Goal: Obtain resource: Download file/media

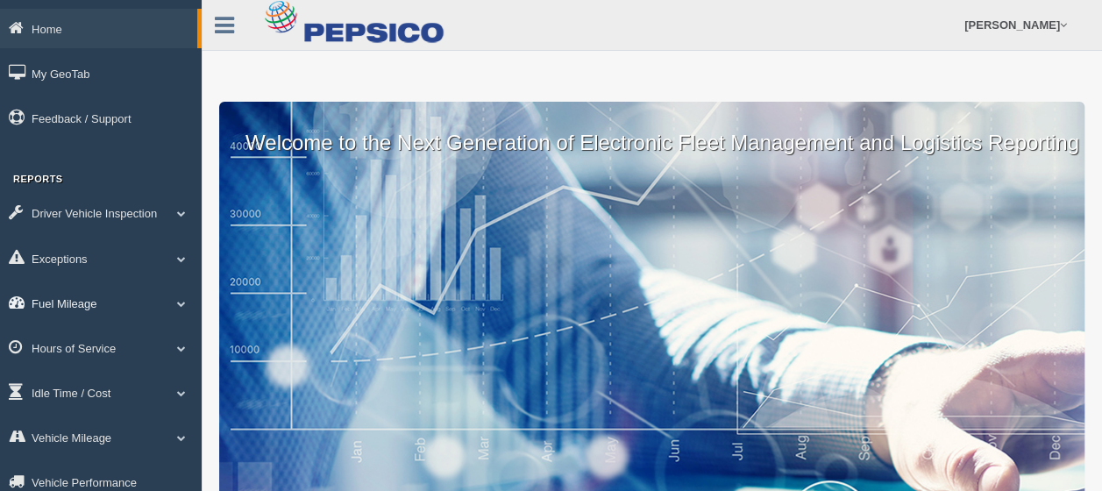
click at [179, 306] on span at bounding box center [181, 303] width 23 height 9
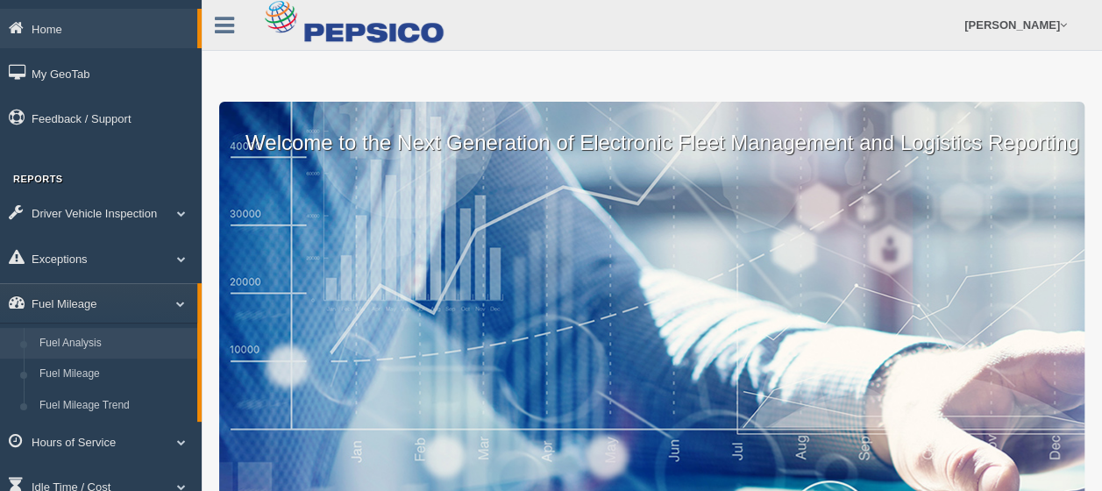
click at [161, 344] on link "Fuel Analysis" at bounding box center [115, 344] width 166 height 32
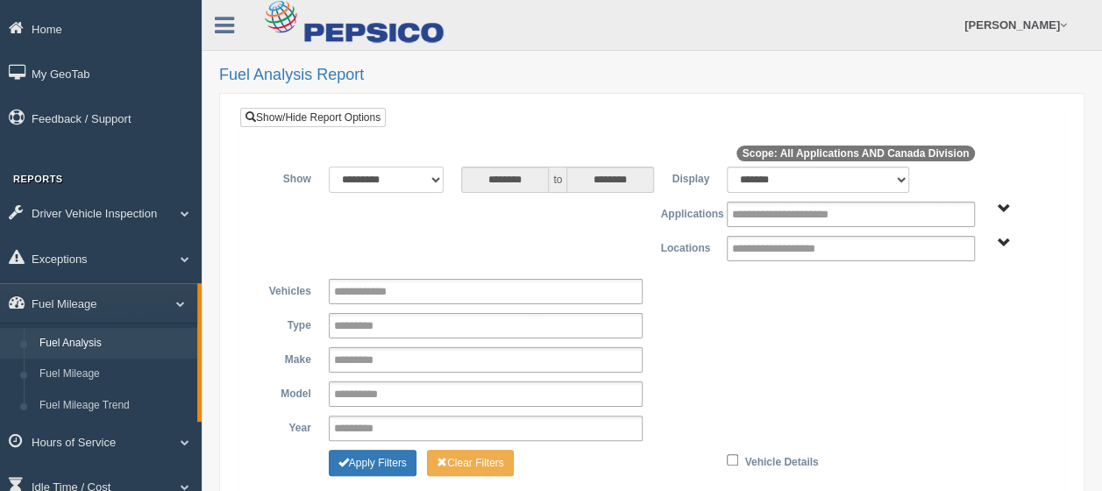
click at [429, 186] on select "**********" at bounding box center [387, 180] width 116 height 26
select select "*********"
click at [329, 167] on select "**********" at bounding box center [387, 180] width 116 height 26
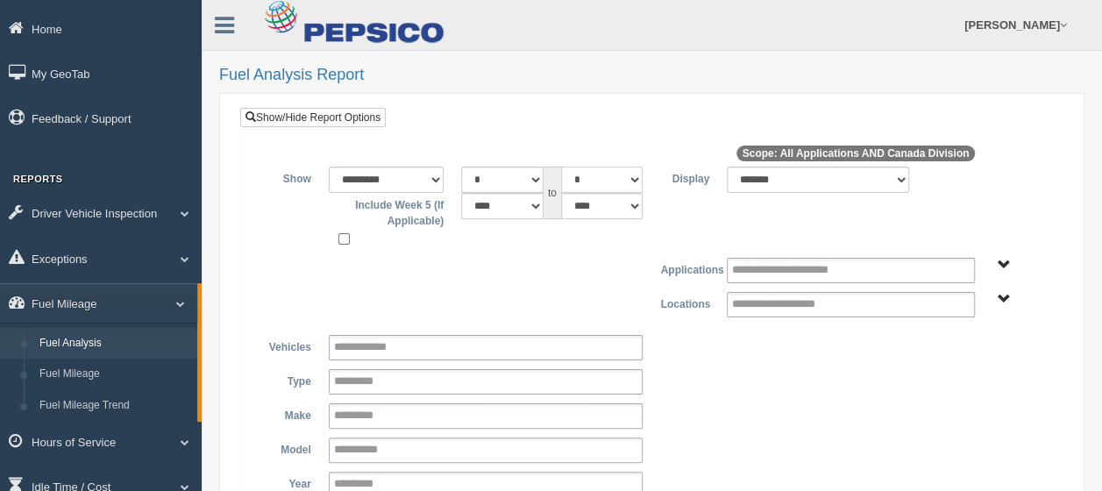
click at [637, 177] on select "* * * * * * * * * ** ** ** **" at bounding box center [602, 180] width 82 height 26
select select "*"
click at [561, 167] on select "* * * * * * * * * ** ** ** **" at bounding box center [602, 180] width 82 height 26
click at [1002, 263] on span "Application" at bounding box center [1003, 265] width 13 height 13
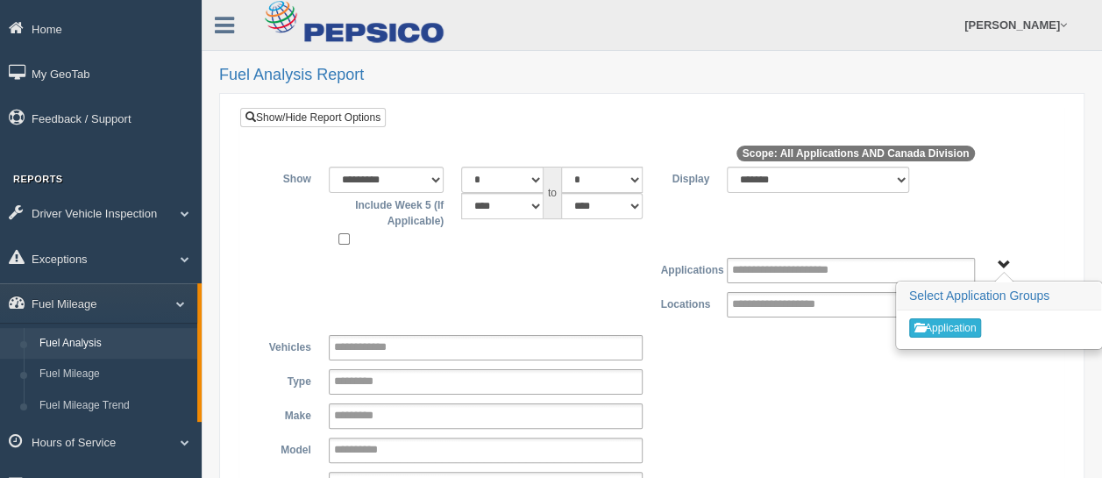
click at [949, 323] on button "Application" at bounding box center [945, 327] width 73 height 19
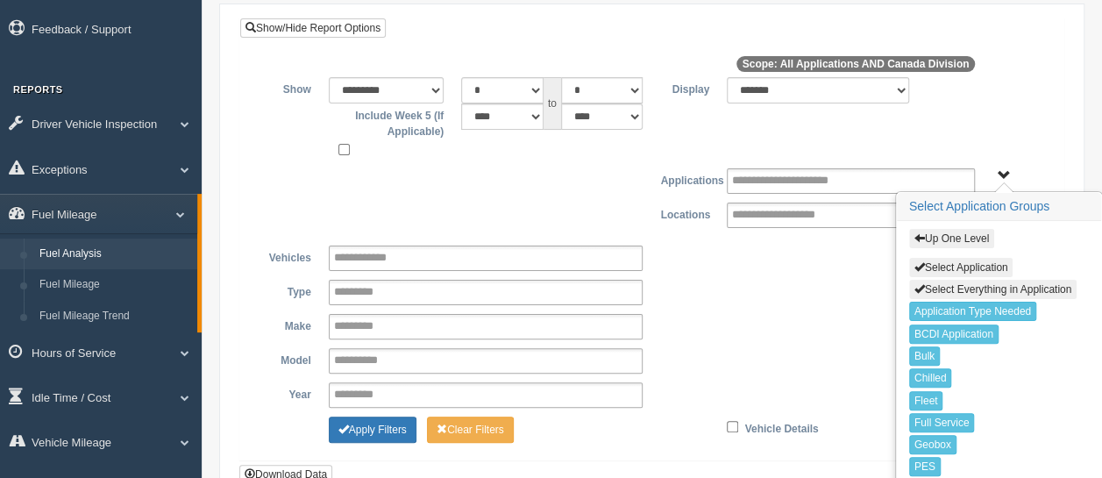
scroll to position [175, 0]
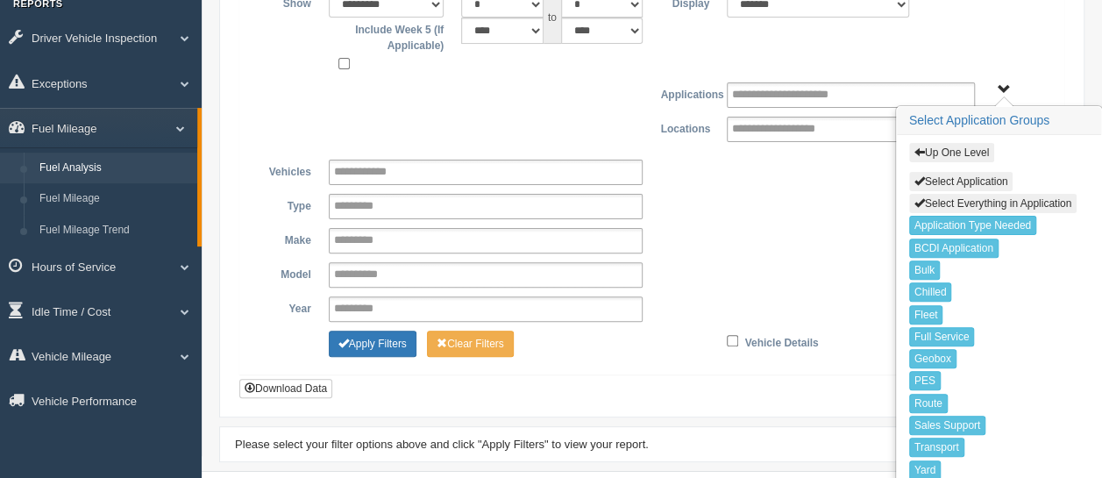
click at [1000, 89] on span "Up One Level Select Application Select Everything in Application Application Ty…" at bounding box center [1003, 89] width 13 height 13
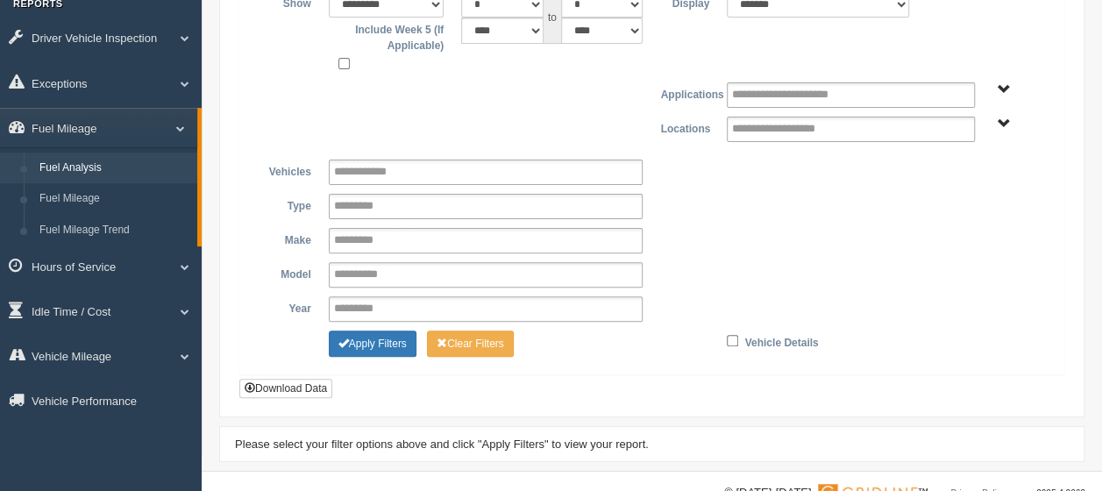
click at [1000, 89] on span "Up One Level Select Application Select Everything in Application Application Ty…" at bounding box center [1003, 89] width 13 height 13
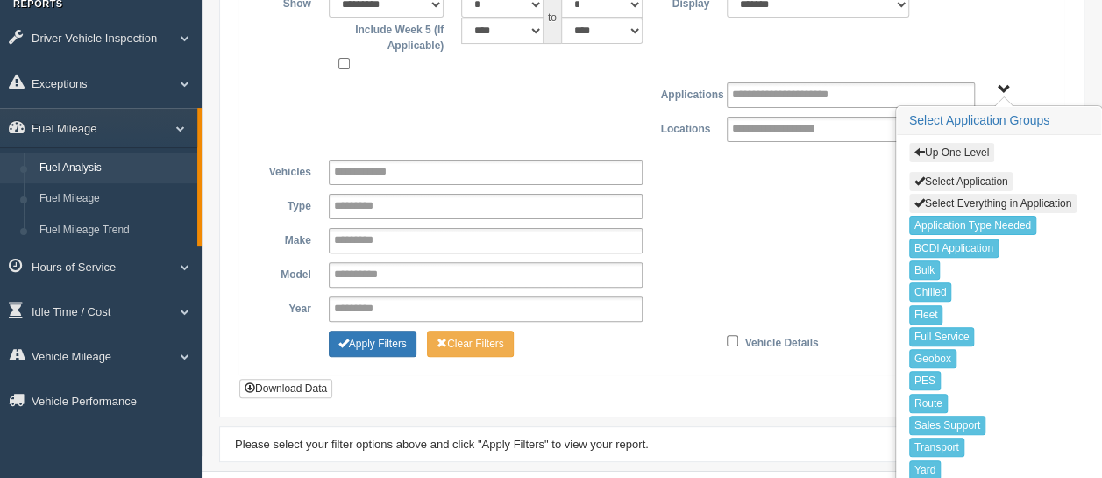
click at [970, 147] on button "Up One Level" at bounding box center [951, 152] width 85 height 19
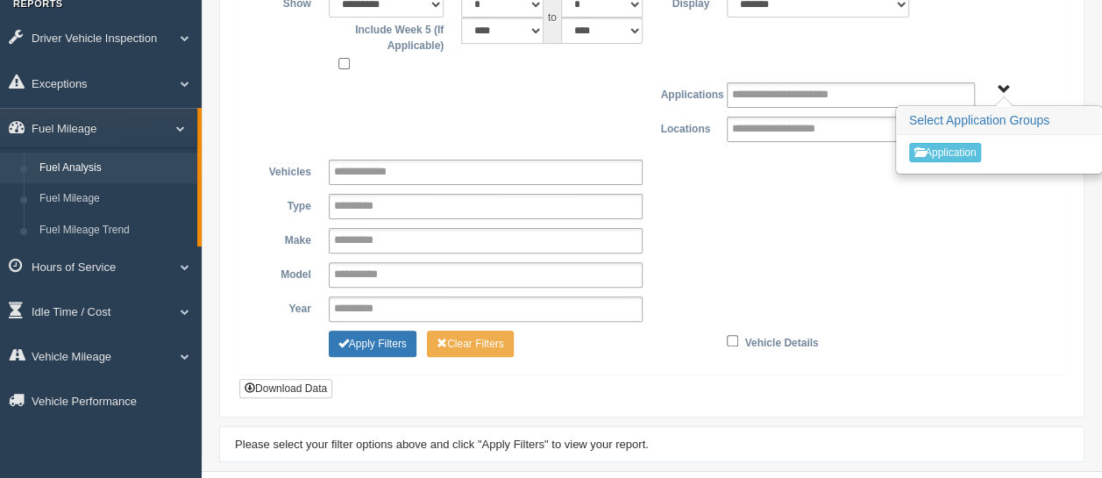
drag, startPoint x: 809, startPoint y: 196, endPoint x: 889, endPoint y: 159, distance: 88.3
click at [812, 196] on div "**********" at bounding box center [651, 206] width 797 height 25
click at [888, 194] on div "**********" at bounding box center [651, 206] width 797 height 25
click at [834, 132] on input "text" at bounding box center [792, 129] width 121 height 22
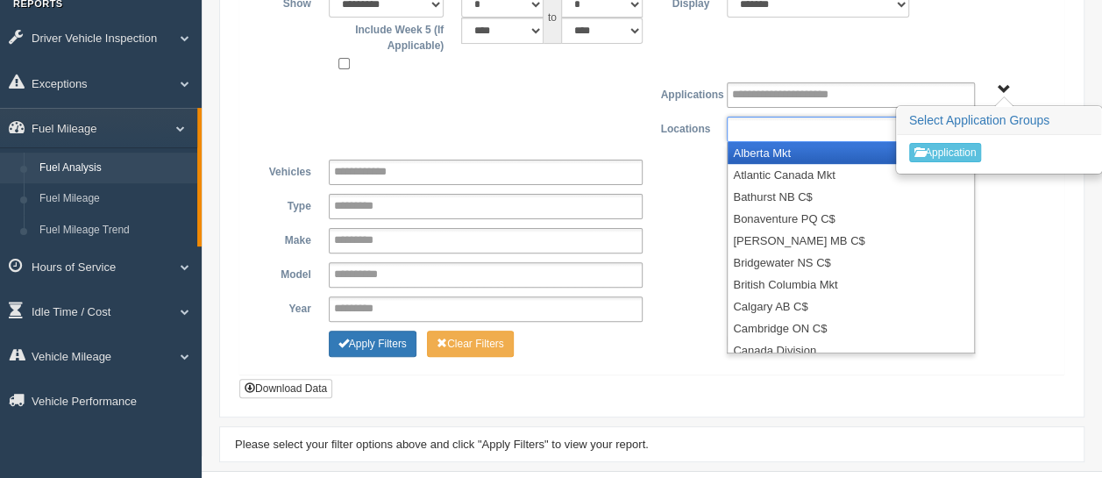
click at [828, 150] on li "Alberta Mkt" at bounding box center [851, 153] width 246 height 22
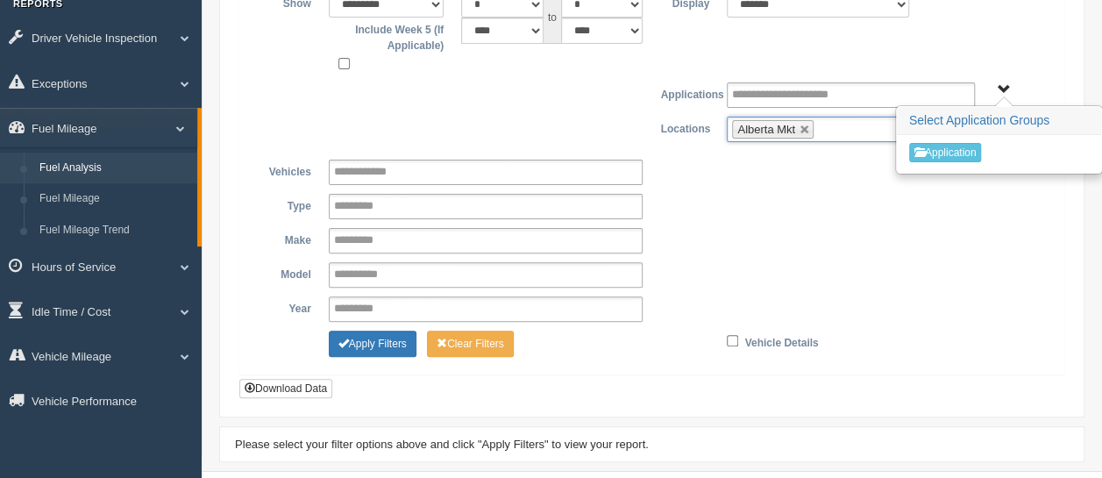
click at [756, 125] on span "Alberta Mkt" at bounding box center [766, 129] width 58 height 13
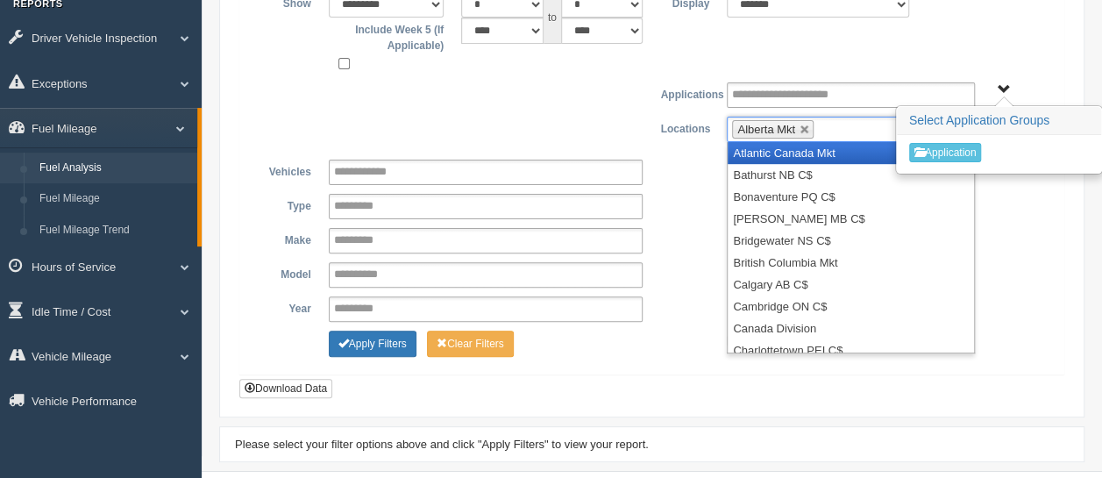
click at [756, 125] on span "Alberta Mkt" at bounding box center [766, 129] width 58 height 13
click at [1001, 89] on span "Application" at bounding box center [1003, 89] width 13 height 13
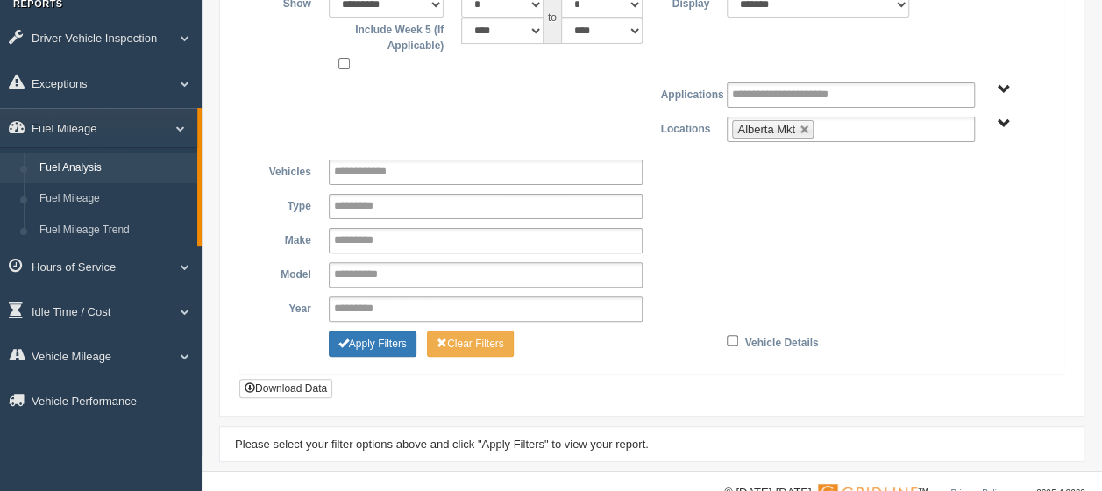
click at [1005, 123] on span "Canada Division" at bounding box center [1003, 124] width 13 height 13
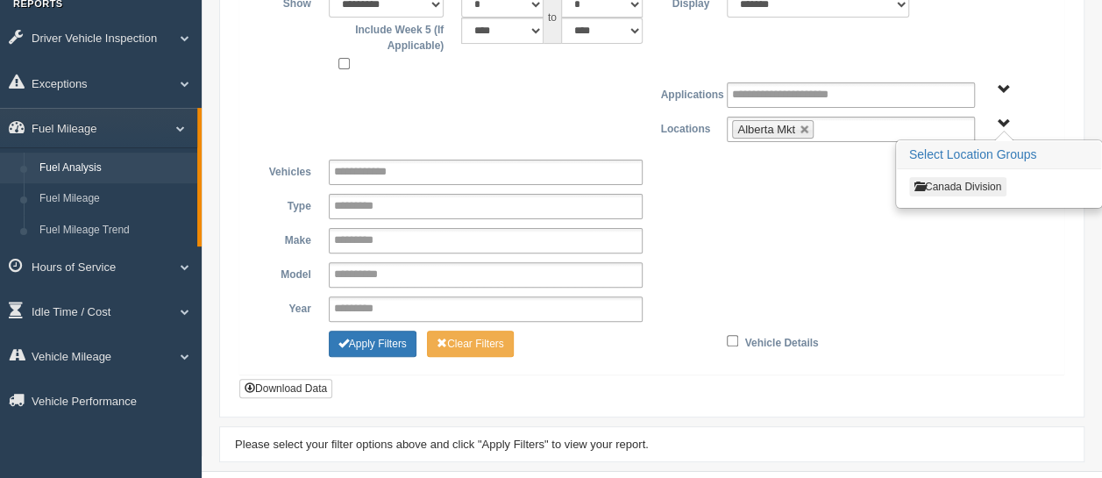
click at [960, 186] on button "Canada Division" at bounding box center [957, 186] width 97 height 19
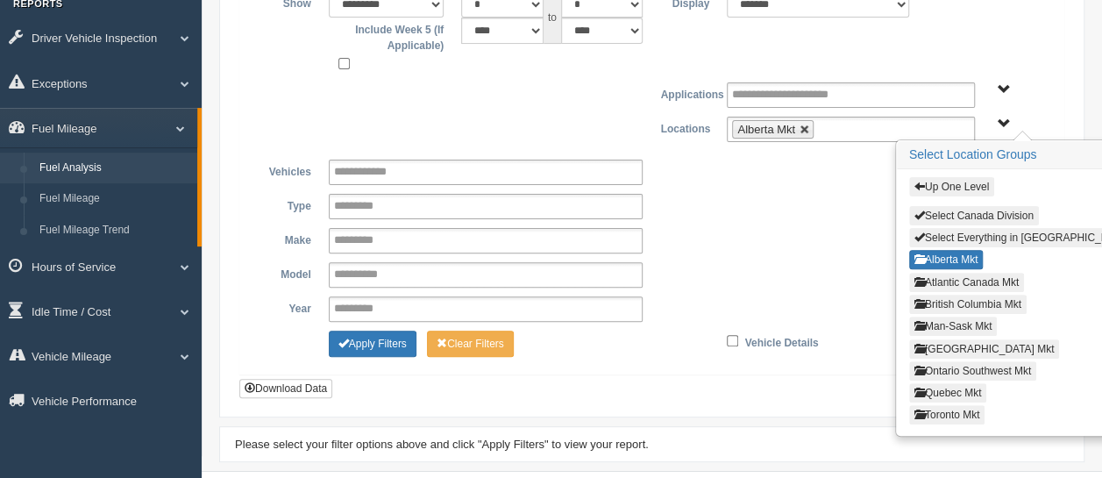
click at [807, 125] on link at bounding box center [805, 130] width 11 height 11
type input "**********"
click at [962, 253] on button "Alberta Mkt" at bounding box center [946, 259] width 75 height 19
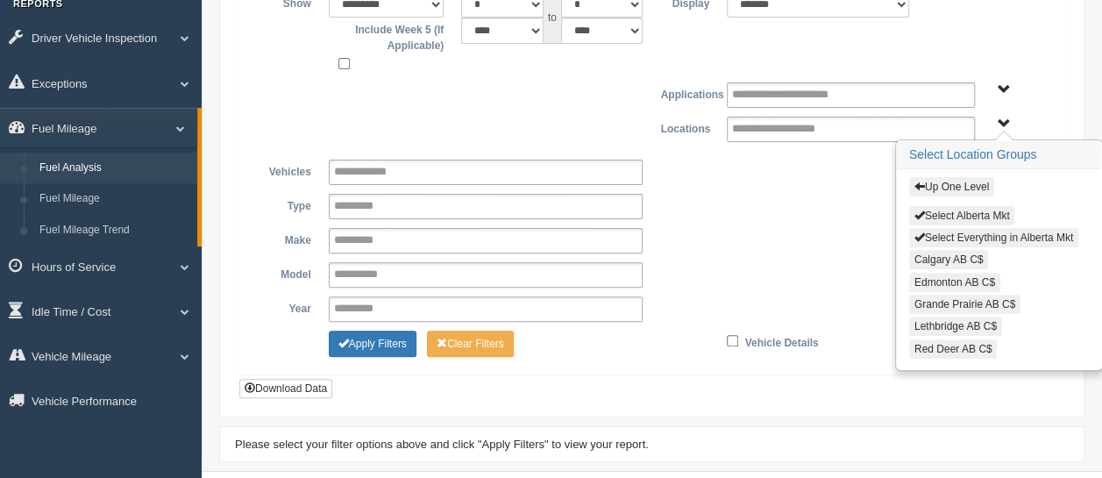
click at [970, 235] on button "Select Everything in Alberta Mkt" at bounding box center [993, 237] width 169 height 19
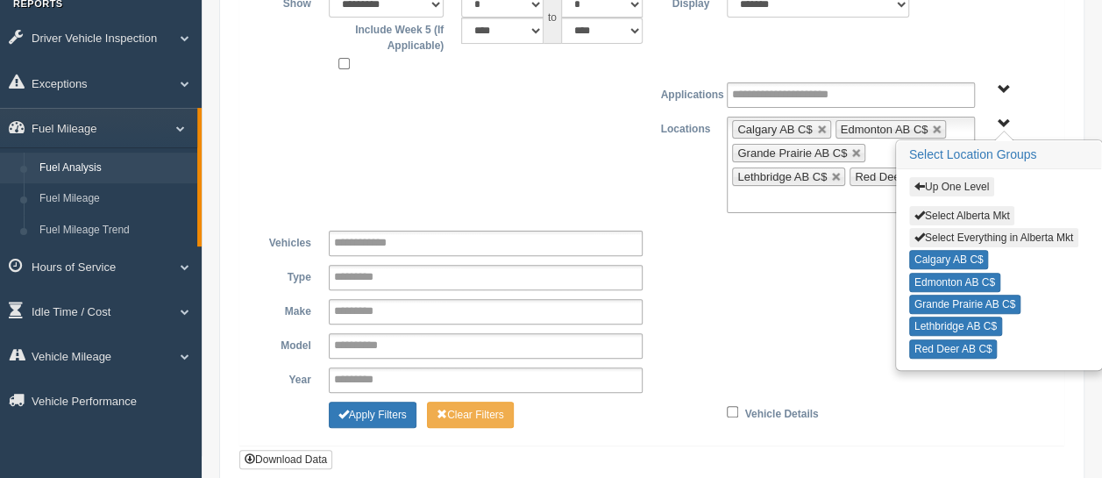
click at [975, 182] on button "Up One Level" at bounding box center [951, 186] width 85 height 19
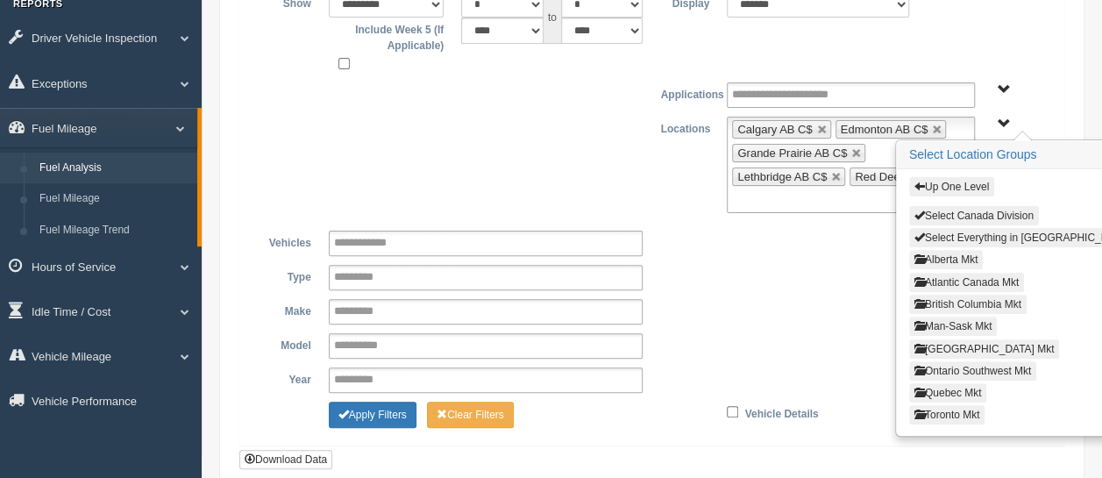
click at [952, 296] on button "British Columbia Mkt" at bounding box center [968, 304] width 118 height 19
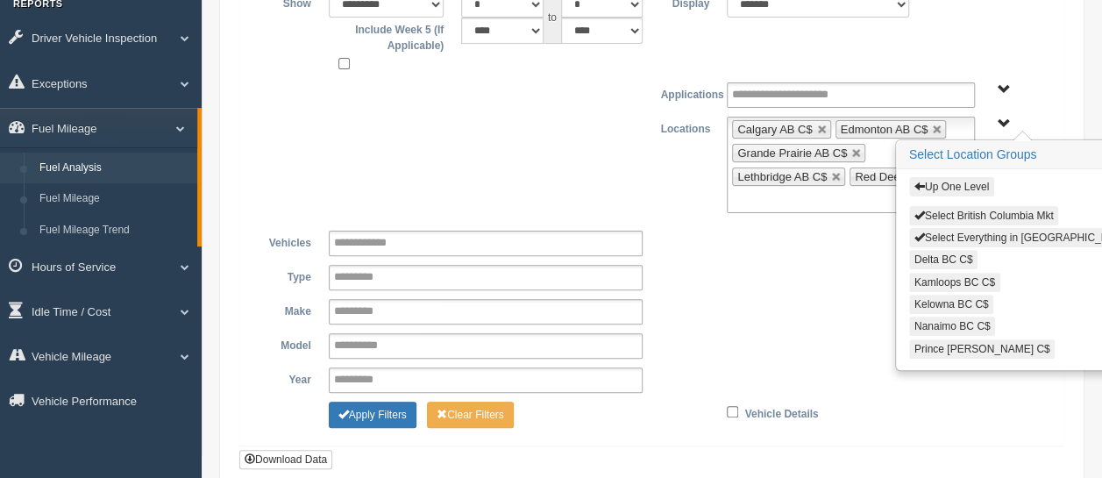
click at [989, 229] on button "Select Everything in British Columbia Mkt" at bounding box center [1032, 237] width 246 height 19
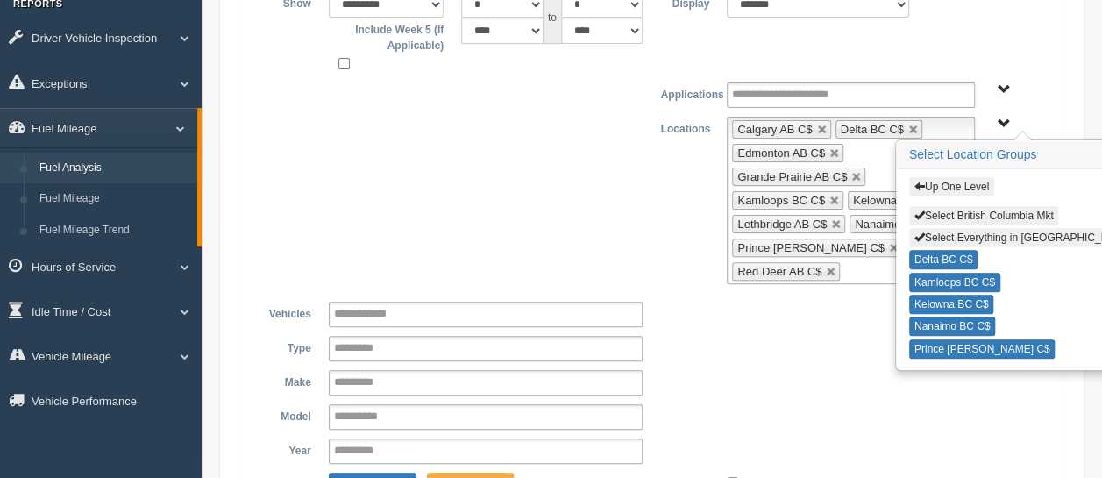
click at [954, 181] on button "Up One Level" at bounding box center [951, 186] width 85 height 19
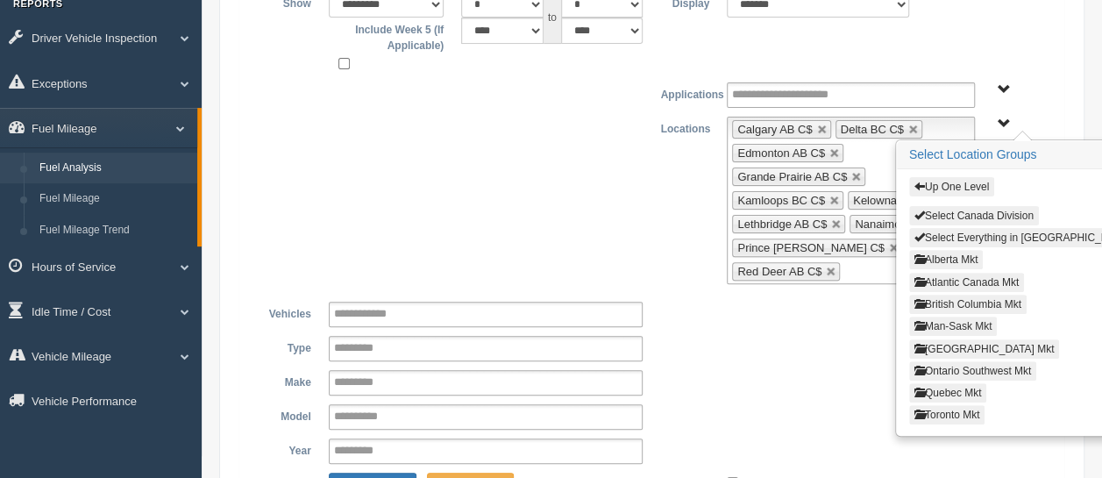
click at [970, 319] on button "Man-Sask Mkt" at bounding box center [953, 326] width 89 height 19
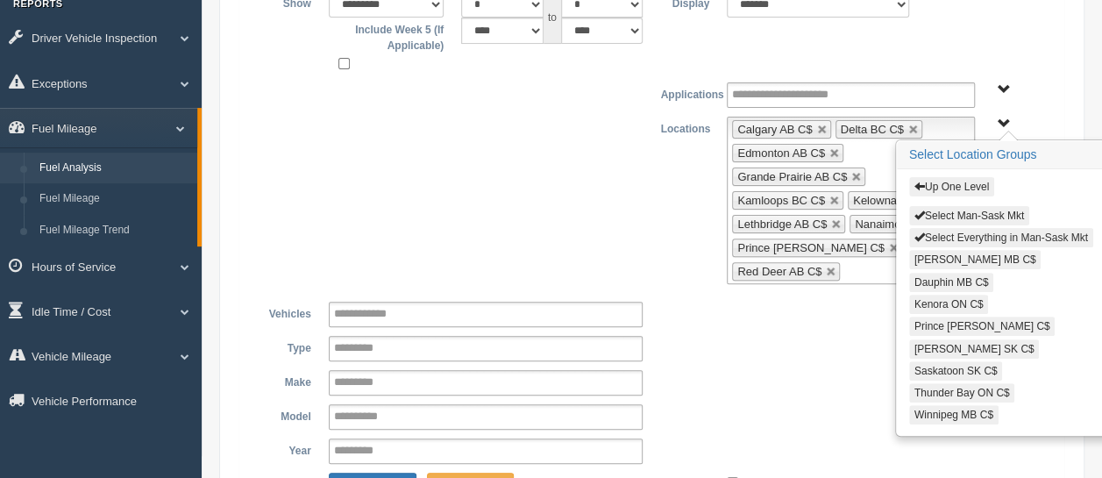
click at [996, 232] on button "Select Everything in Man-Sask Mkt" at bounding box center [1001, 237] width 184 height 19
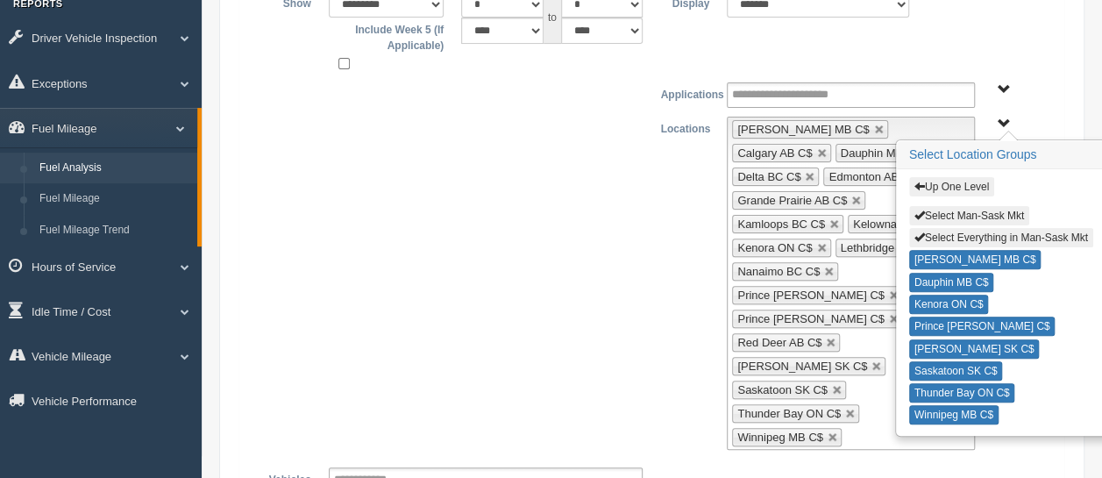
click at [965, 177] on button "Up One Level" at bounding box center [951, 186] width 85 height 19
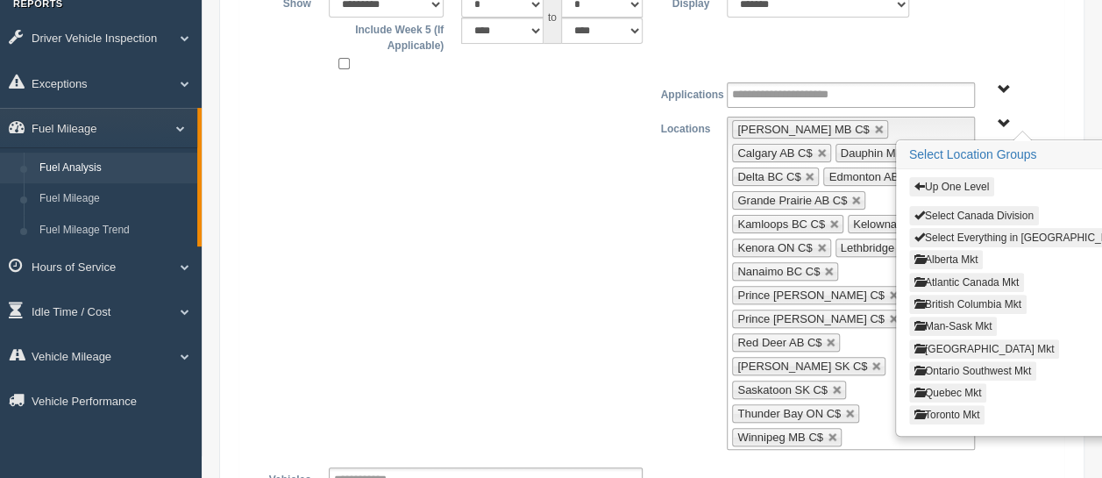
click at [980, 341] on button "North East Ontario Mkt" at bounding box center [984, 348] width 151 height 19
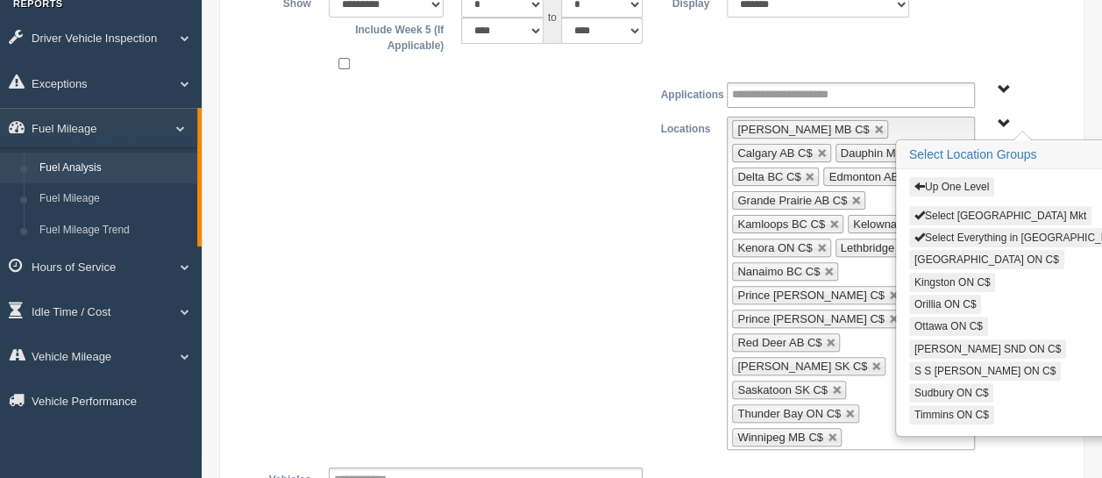
click at [1011, 230] on button "Select Everything in North East Ontario Mkt" at bounding box center [1032, 237] width 246 height 19
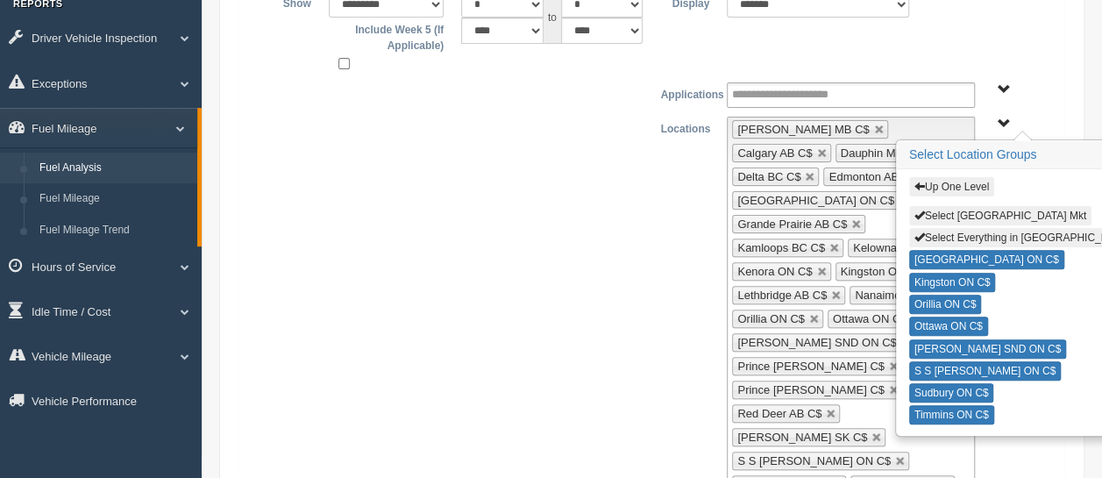
click at [959, 180] on button "Up One Level" at bounding box center [951, 186] width 85 height 19
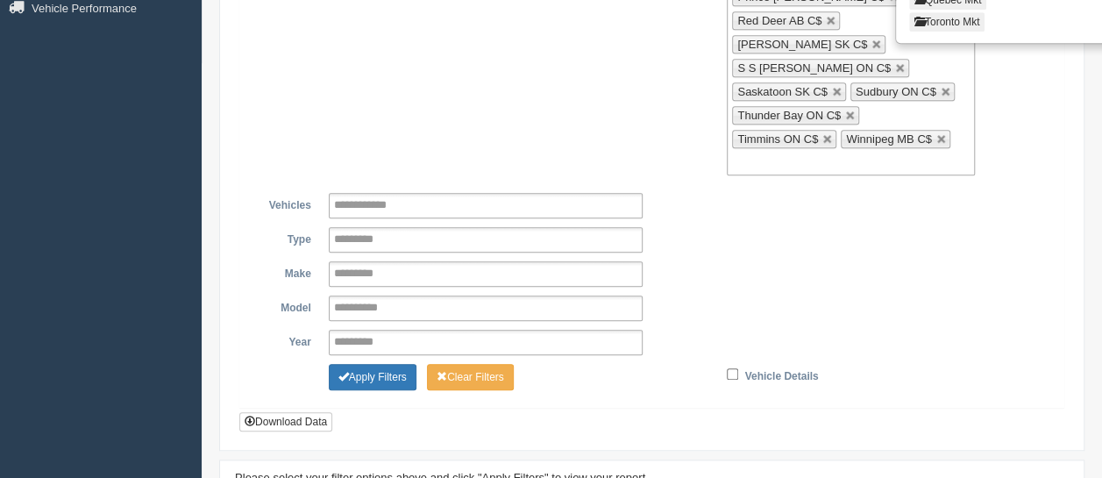
scroll to position [568, 0]
click at [379, 364] on button "Apply Filters" at bounding box center [373, 377] width 88 height 26
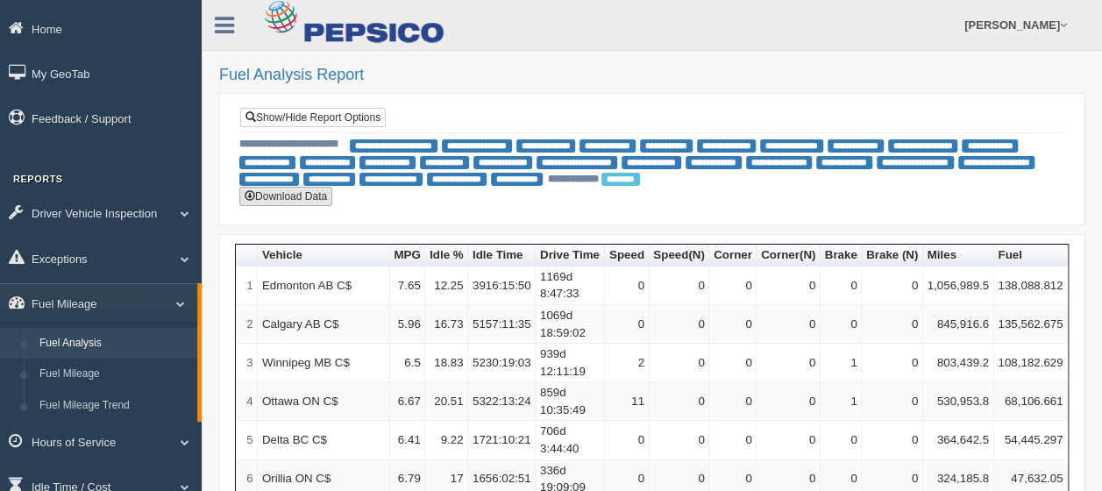
click at [312, 196] on button "Download Data" at bounding box center [285, 196] width 93 height 19
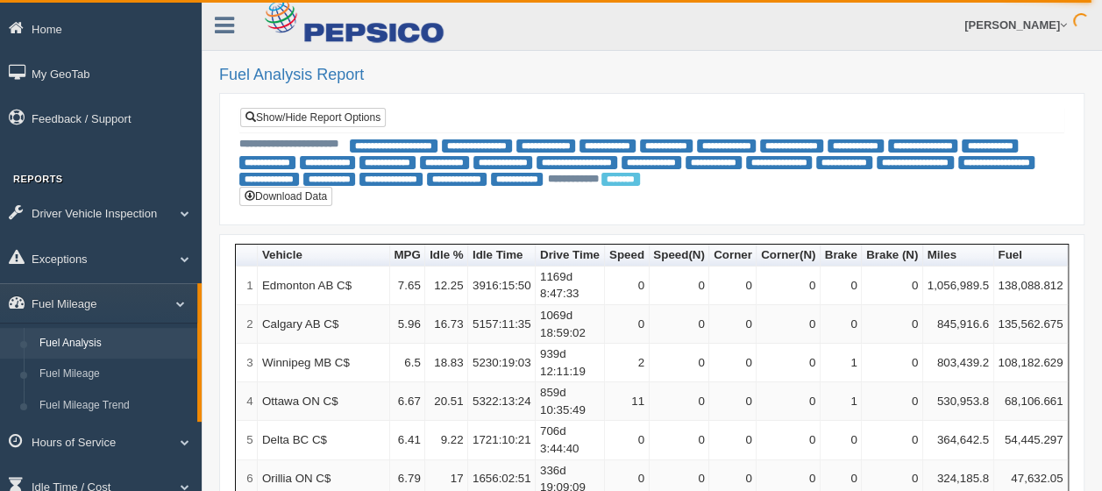
click at [314, 118] on link "Show/Hide Report Options" at bounding box center [313, 117] width 146 height 19
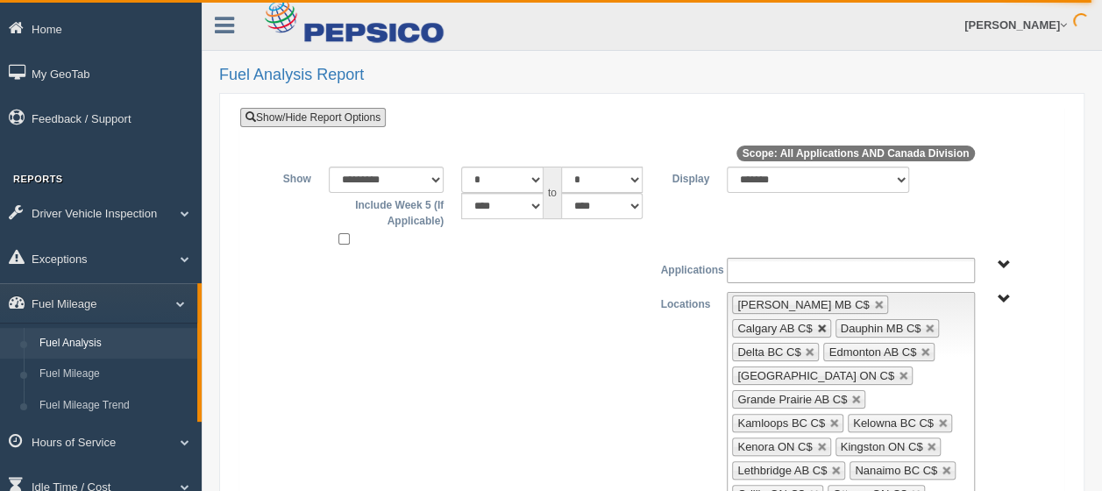
click at [828, 324] on link at bounding box center [822, 329] width 11 height 11
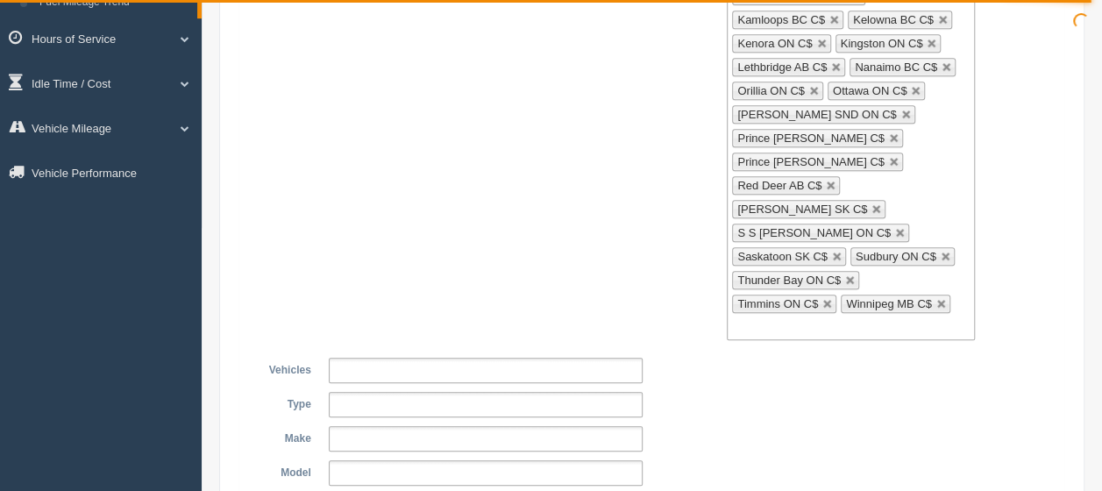
click at [924, 303] on div "Brandon MB C$ Dauphin MB C$ Delta BC C$ Edmonton AB C$ Fraserville ON C$ Grande…" at bounding box center [851, 115] width 248 height 452
drag, startPoint x: 819, startPoint y: 244, endPoint x: 826, endPoint y: 232, distance: 14.1
click at [822, 323] on link at bounding box center [827, 328] width 11 height 11
click at [826, 299] on link at bounding box center [828, 304] width 11 height 11
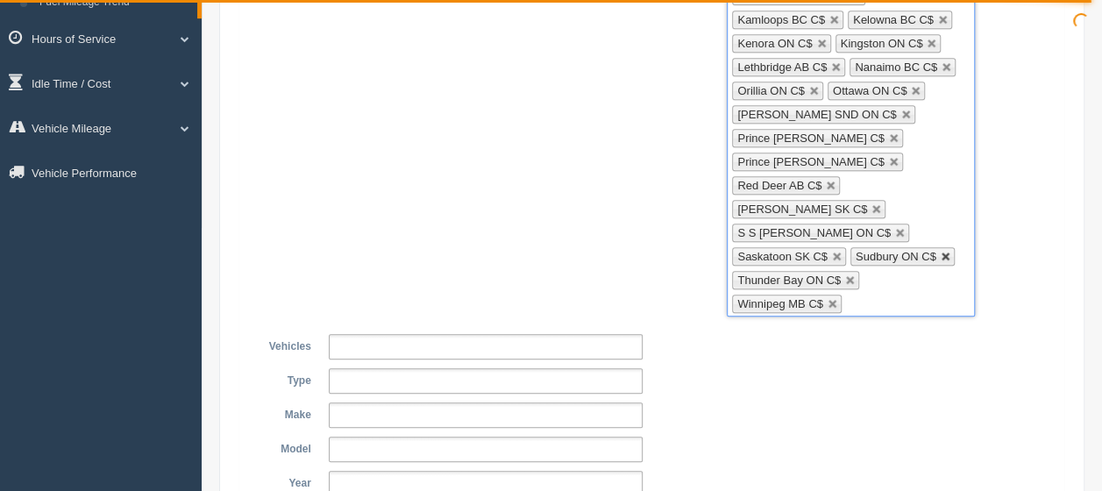
click at [941, 252] on link at bounding box center [946, 257] width 11 height 11
click at [895, 228] on link at bounding box center [900, 233] width 11 height 11
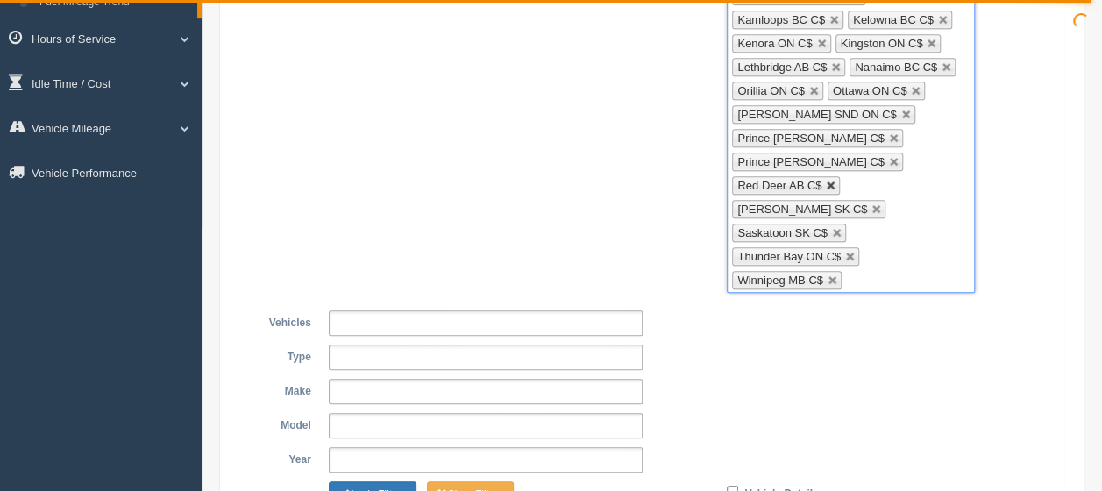
click at [829, 181] on link at bounding box center [831, 186] width 11 height 11
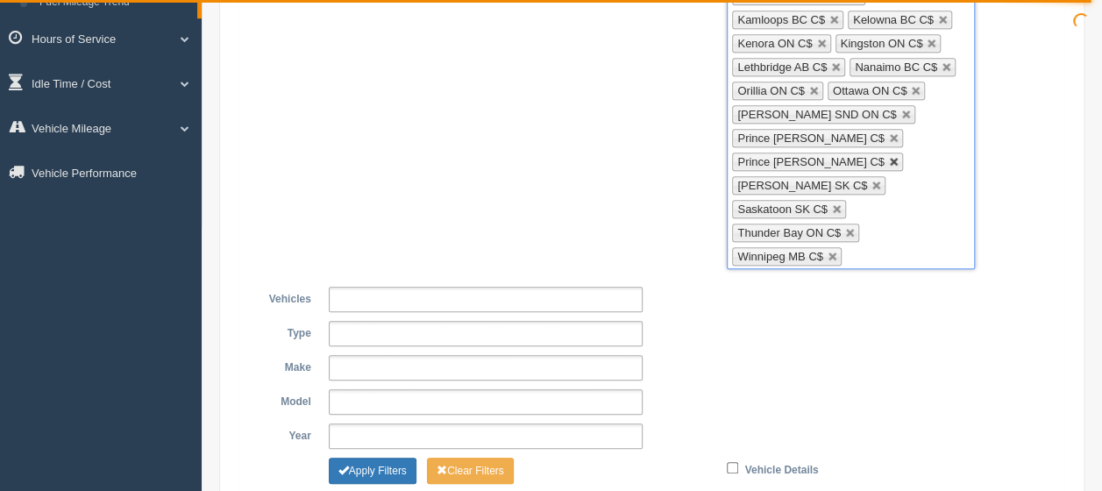
click at [889, 157] on link at bounding box center [894, 162] width 11 height 11
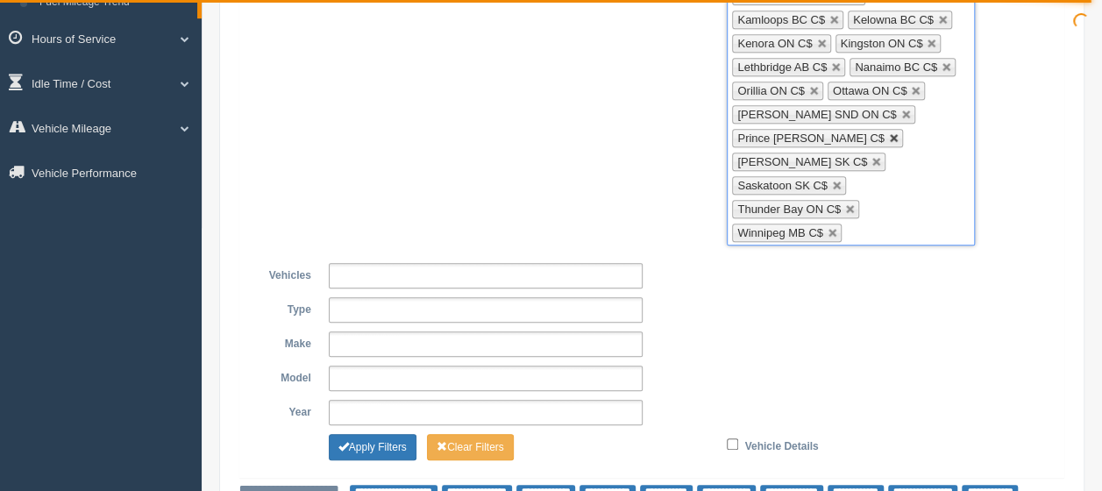
click at [889, 133] on link at bounding box center [894, 138] width 11 height 11
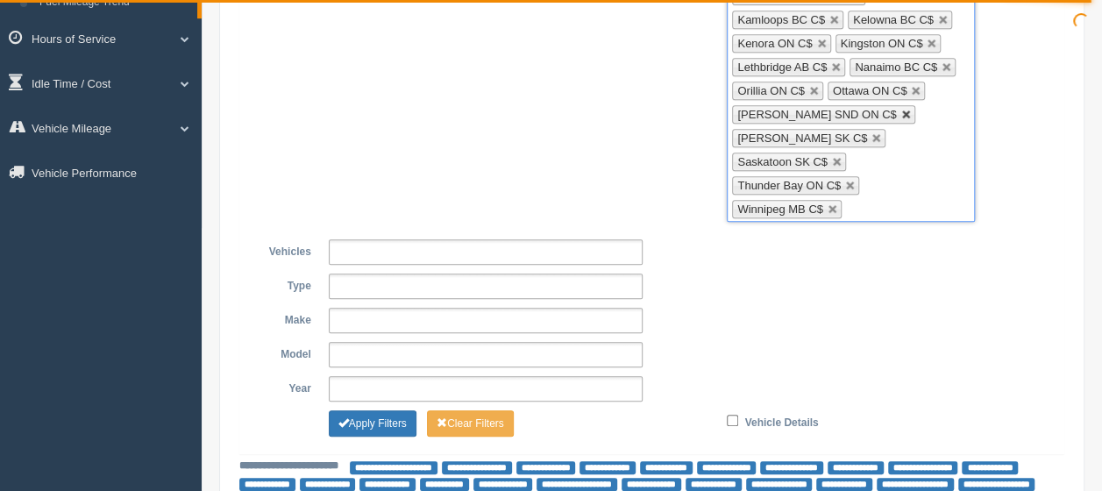
click at [901, 110] on link at bounding box center [906, 115] width 11 height 11
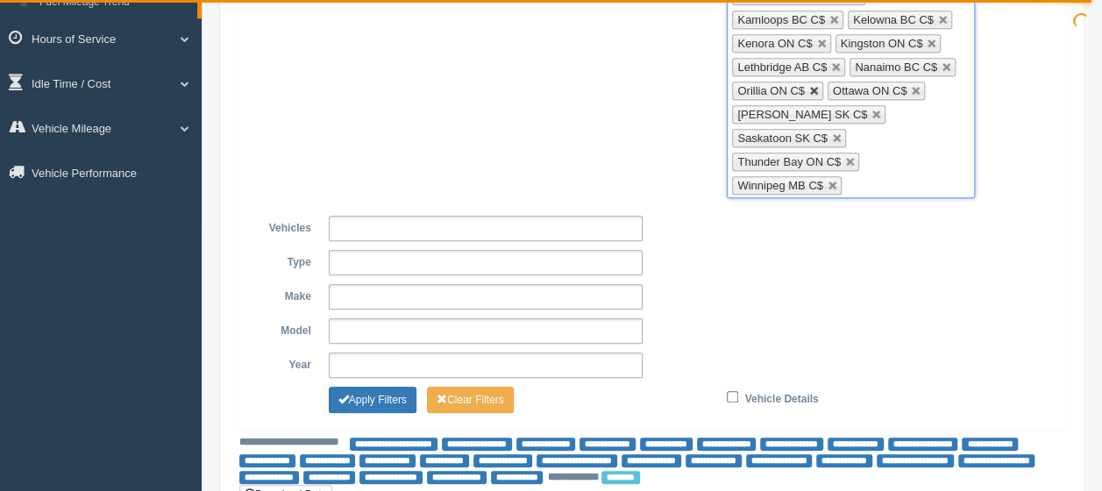
click at [810, 86] on link at bounding box center [814, 91] width 11 height 11
click at [835, 62] on link at bounding box center [836, 67] width 11 height 11
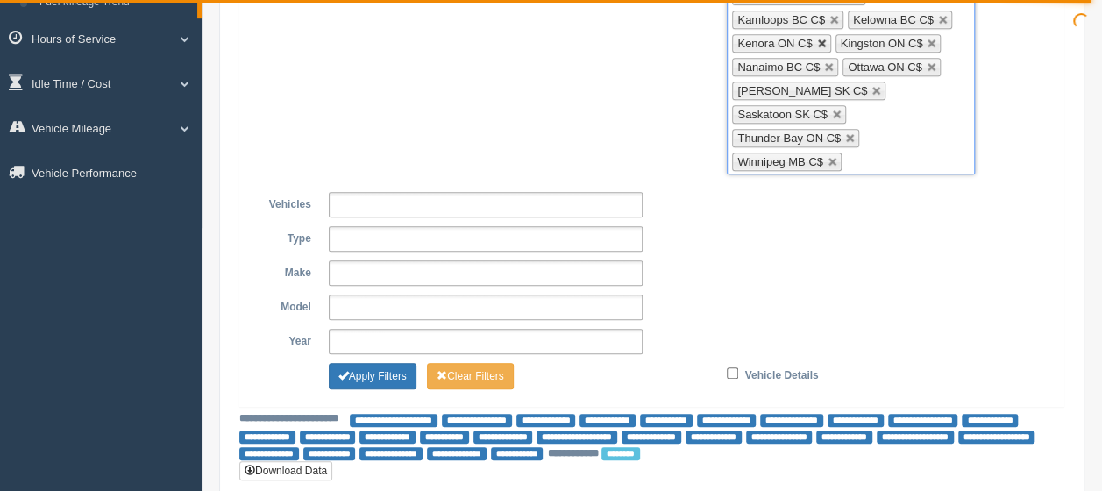
click at [817, 39] on link at bounding box center [822, 44] width 11 height 11
click at [817, 62] on link at bounding box center [821, 67] width 11 height 11
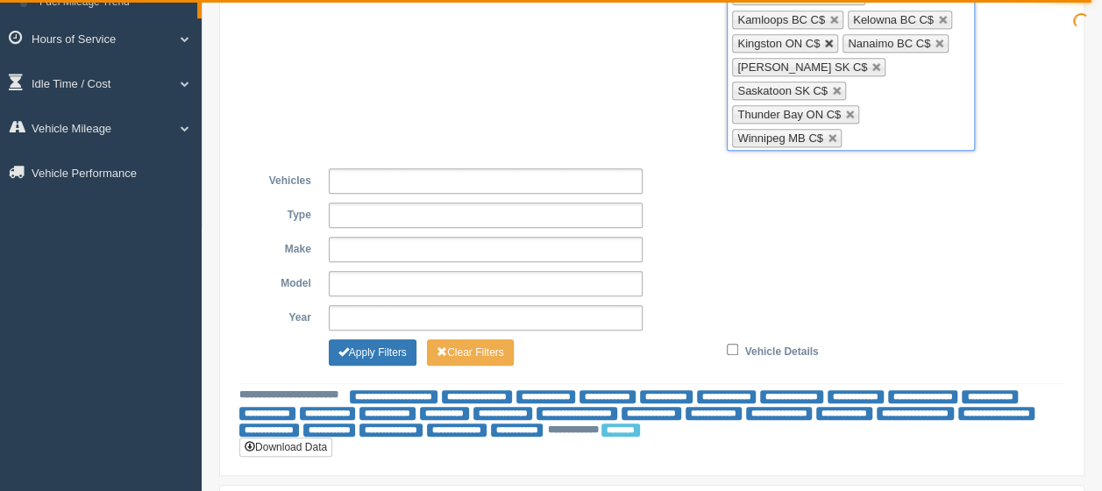
click at [829, 39] on link at bounding box center [829, 44] width 11 height 11
click at [835, 86] on link at bounding box center [837, 91] width 11 height 11
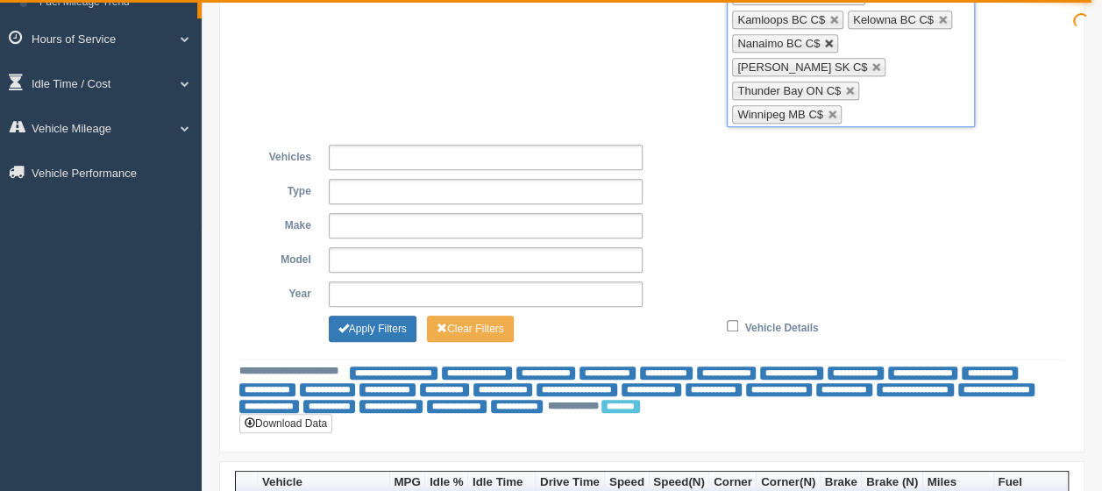
click at [824, 39] on link at bounding box center [829, 44] width 11 height 11
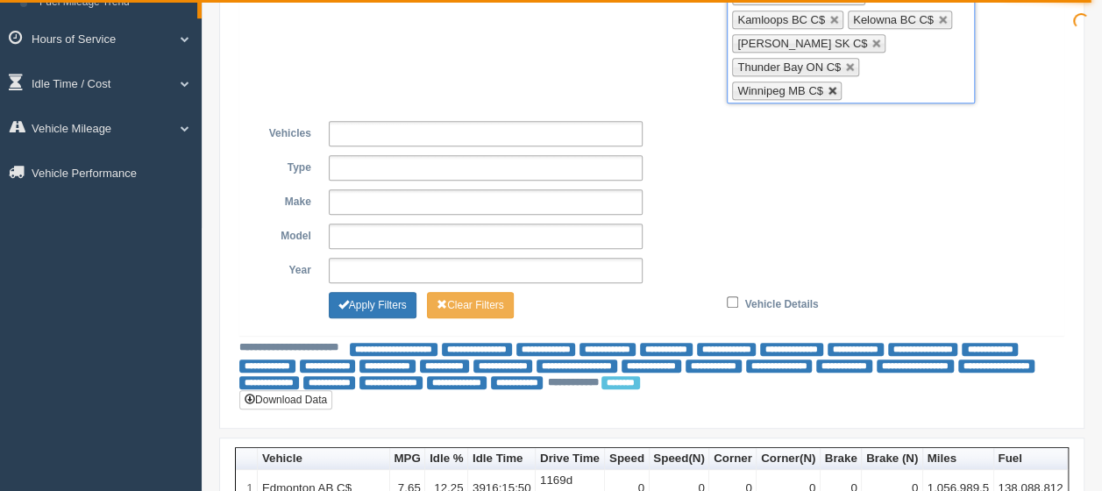
click at [832, 86] on link at bounding box center [833, 91] width 11 height 11
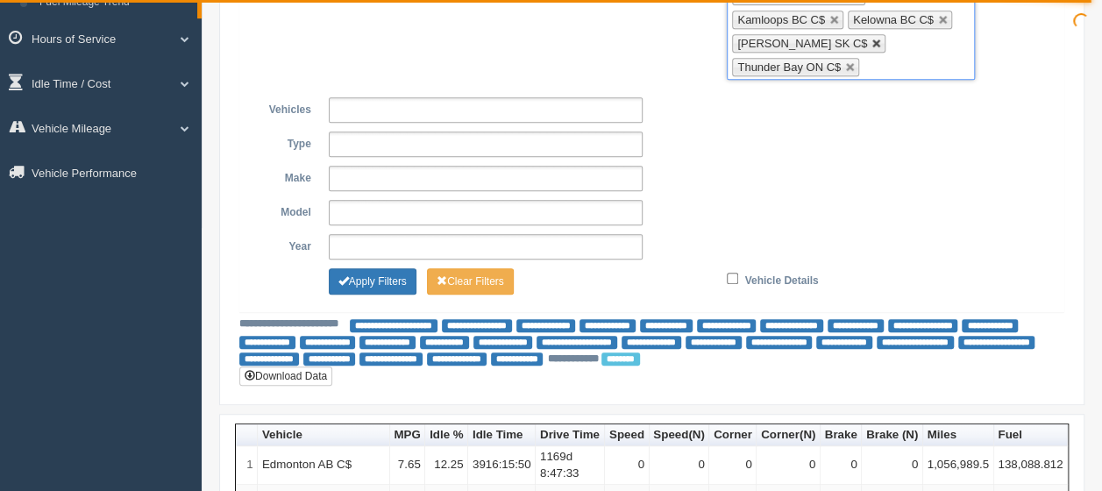
click at [872, 39] on link at bounding box center [877, 44] width 11 height 11
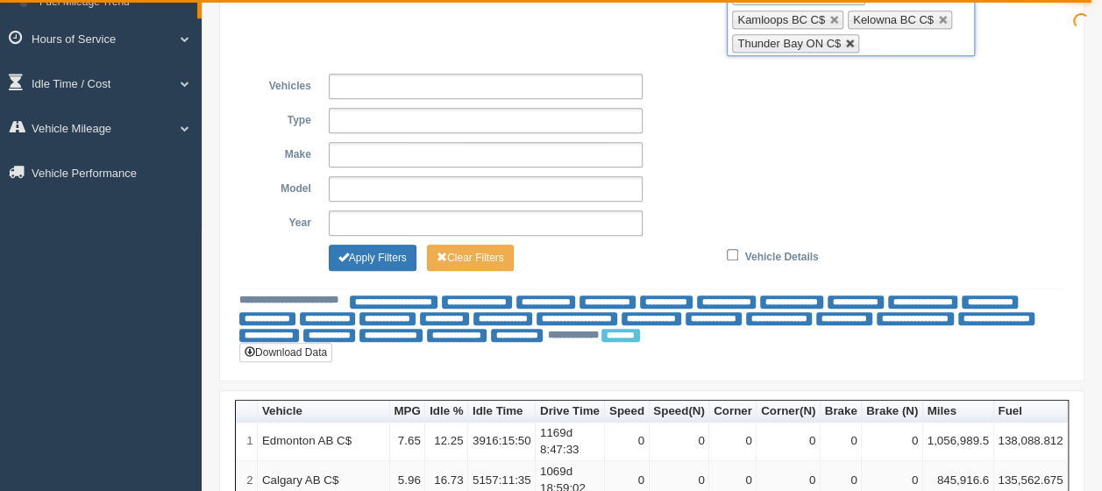
click at [845, 39] on link at bounding box center [850, 44] width 11 height 11
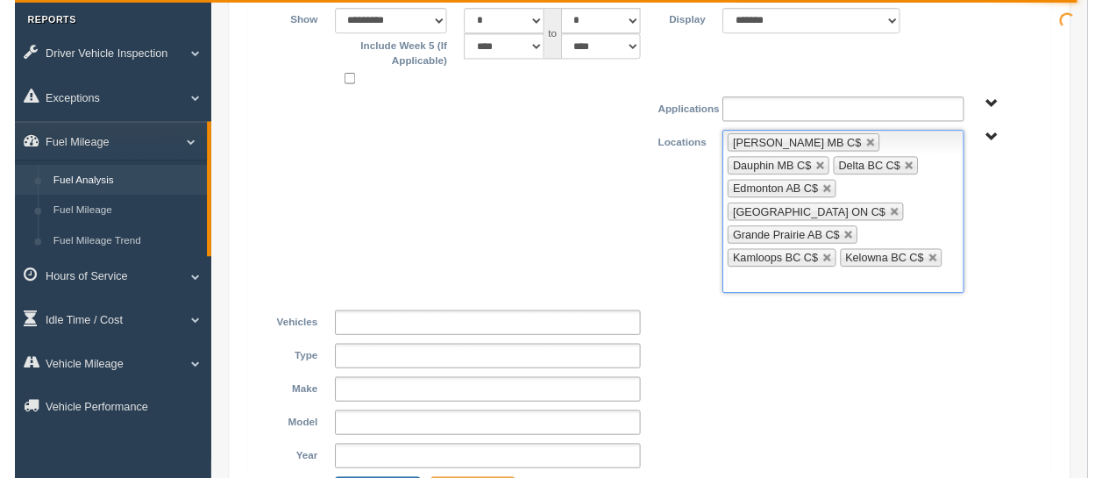
scroll to position [140, 0]
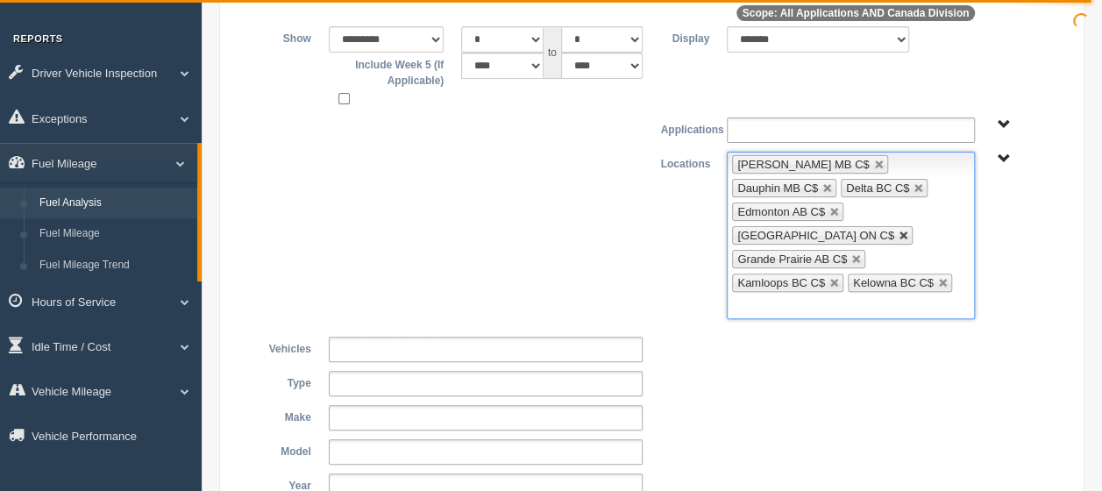
click at [899, 231] on link at bounding box center [904, 236] width 11 height 11
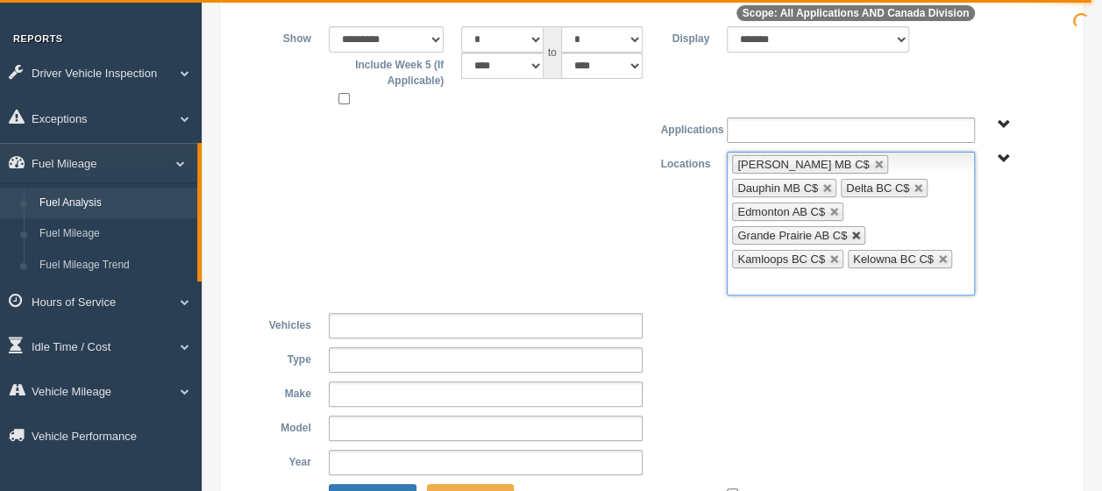
click at [852, 231] on link at bounding box center [856, 236] width 11 height 11
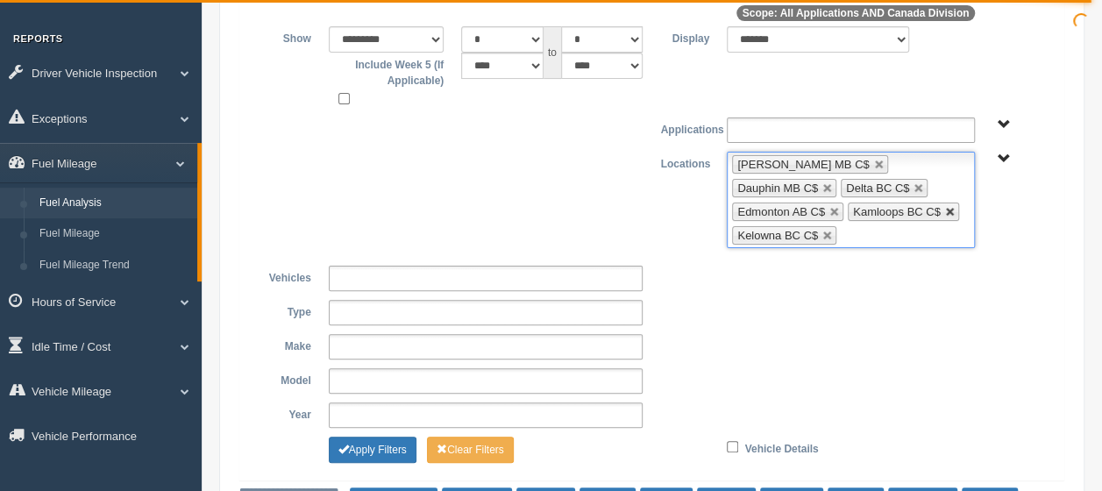
click at [945, 207] on link at bounding box center [950, 212] width 11 height 11
click at [914, 188] on link at bounding box center [919, 188] width 11 height 11
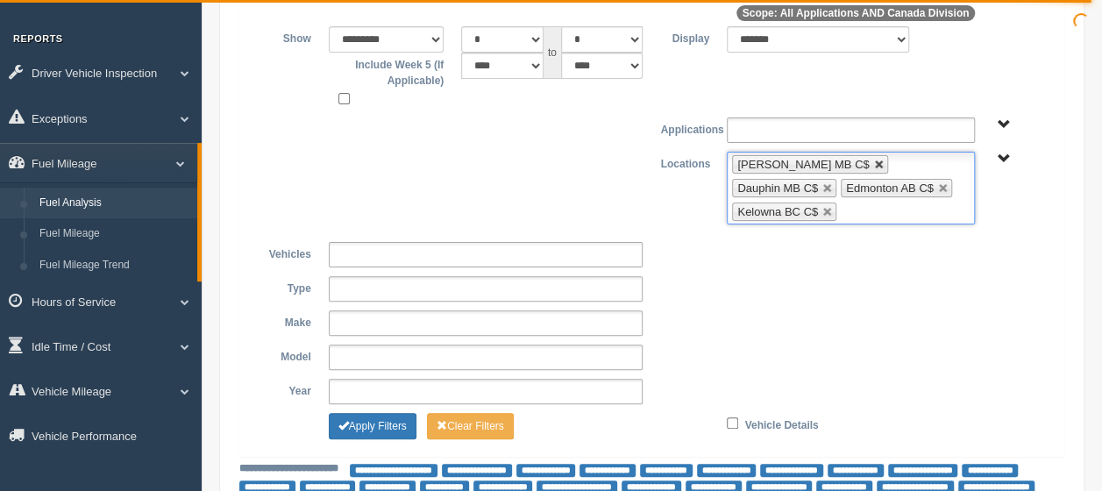
click at [874, 160] on link at bounding box center [879, 165] width 11 height 11
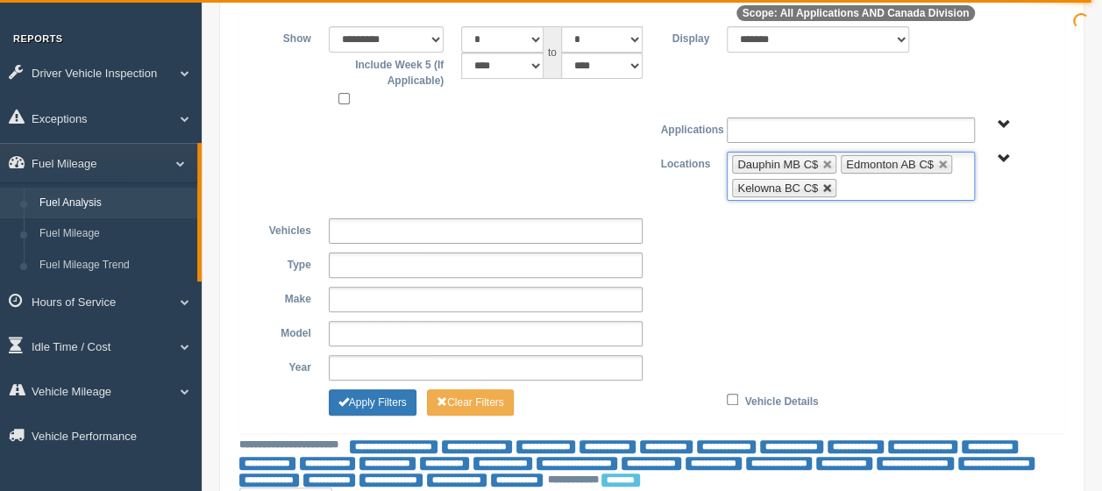
click at [825, 183] on link at bounding box center [828, 188] width 11 height 11
click at [825, 162] on link at bounding box center [828, 165] width 11 height 11
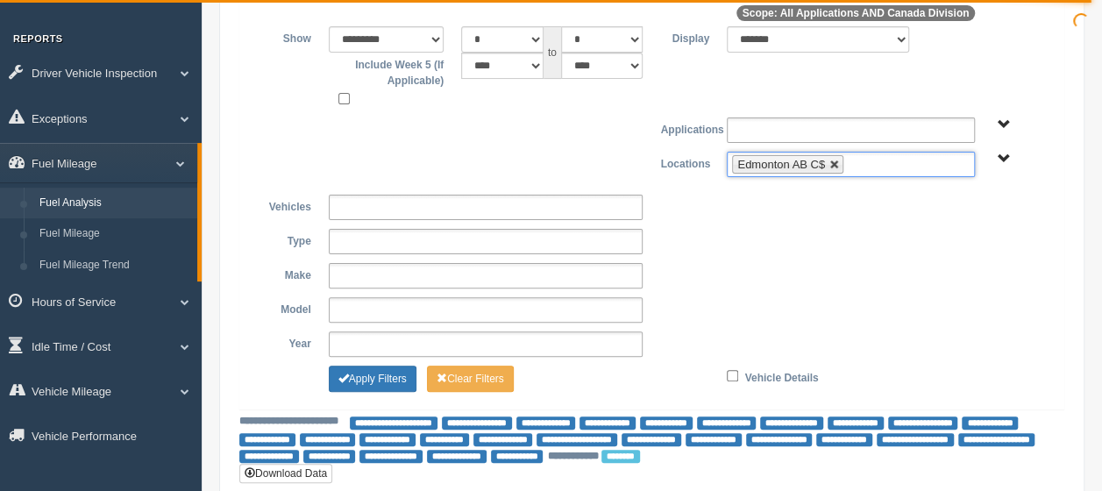
click at [833, 161] on link at bounding box center [835, 165] width 11 height 11
click at [999, 153] on span "Canada Division" at bounding box center [1003, 159] width 13 height 13
type input "**********"
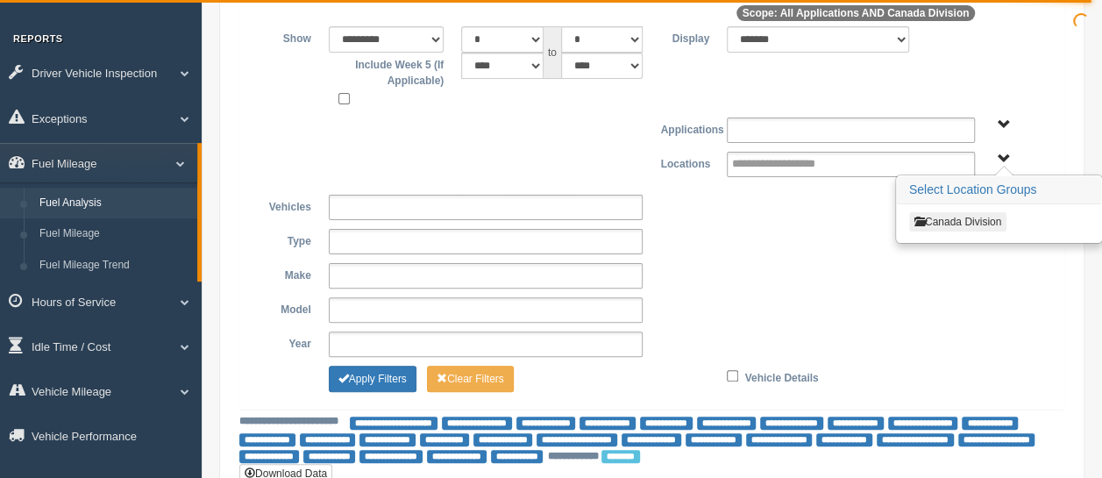
click at [983, 224] on button "Canada Division" at bounding box center [957, 221] width 97 height 19
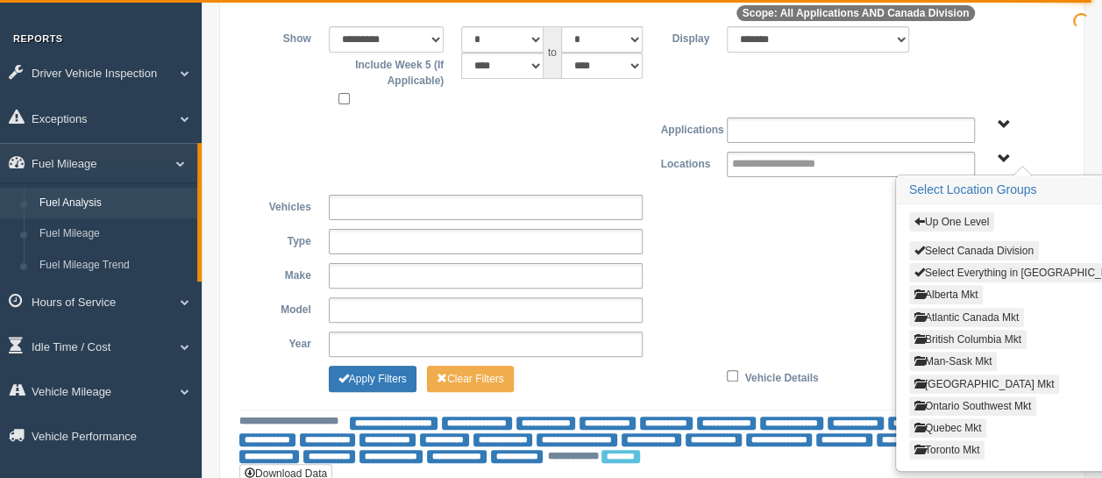
click at [973, 312] on button "Atlantic Canada Mkt" at bounding box center [966, 317] width 115 height 19
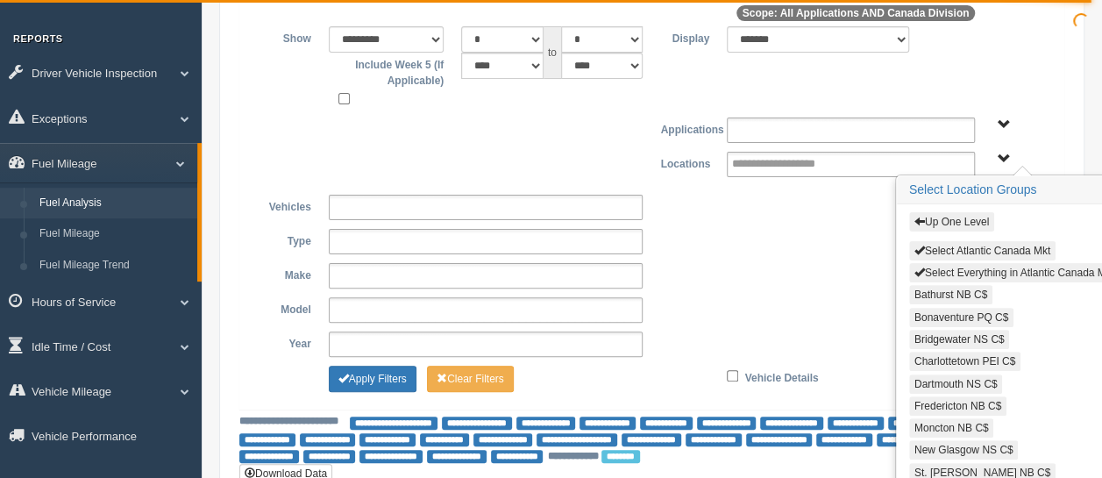
click at [979, 267] on button "Select Everything in Atlantic Canada Mkt" at bounding box center [1014, 272] width 210 height 19
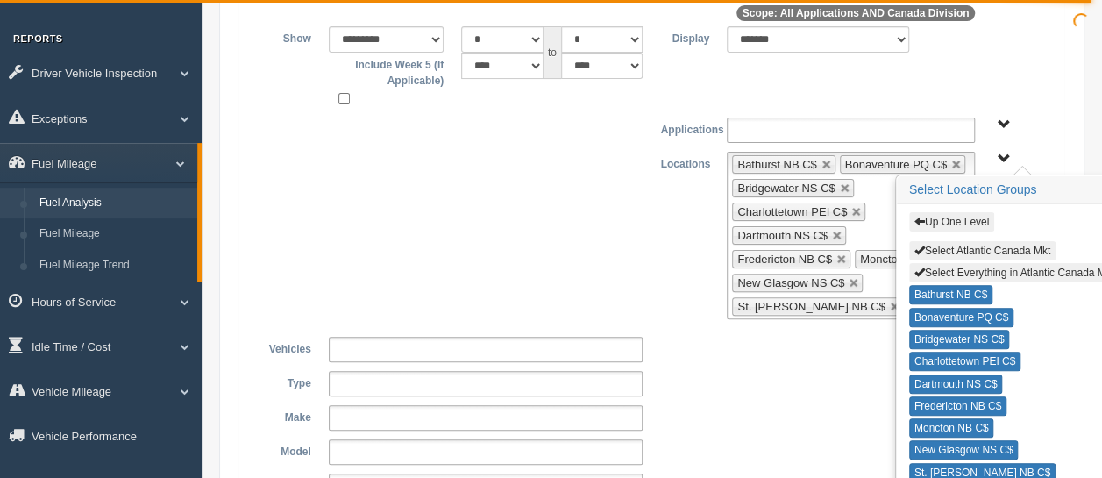
click at [971, 213] on button "Up One Level" at bounding box center [951, 221] width 85 height 19
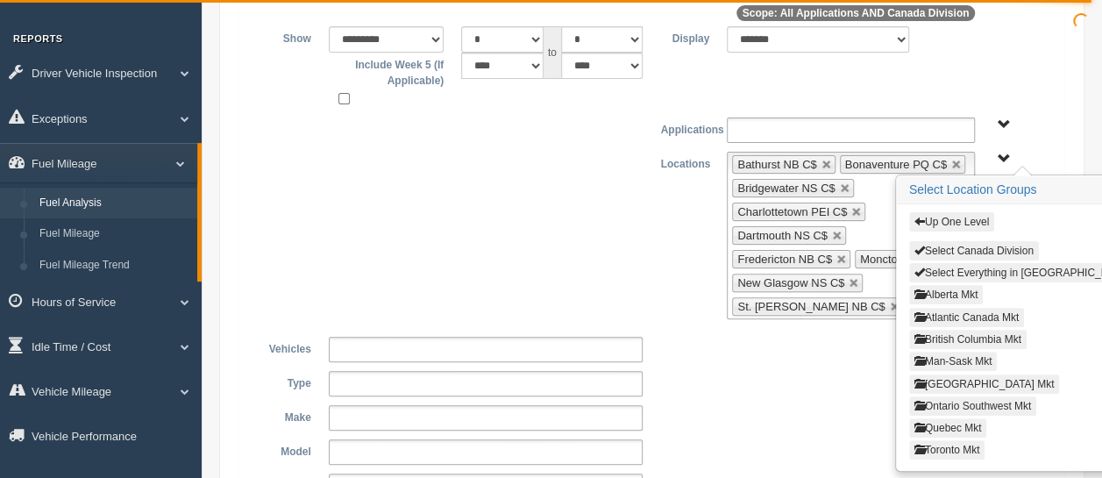
click at [969, 398] on button "Ontario Southwest Mkt" at bounding box center [972, 405] width 127 height 19
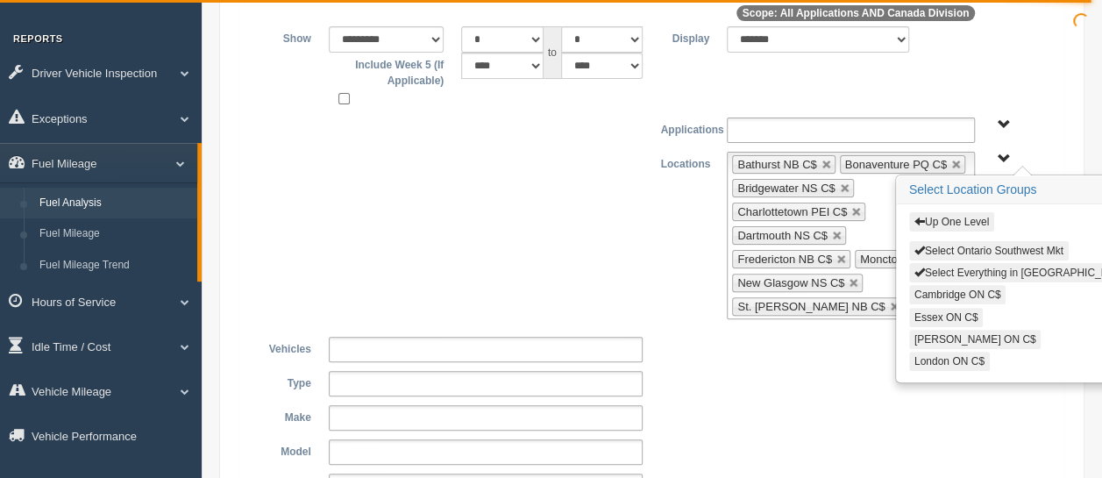
click at [1015, 263] on button "Select Everything in Ontario Southwest Mkt" at bounding box center [1058, 272] width 298 height 19
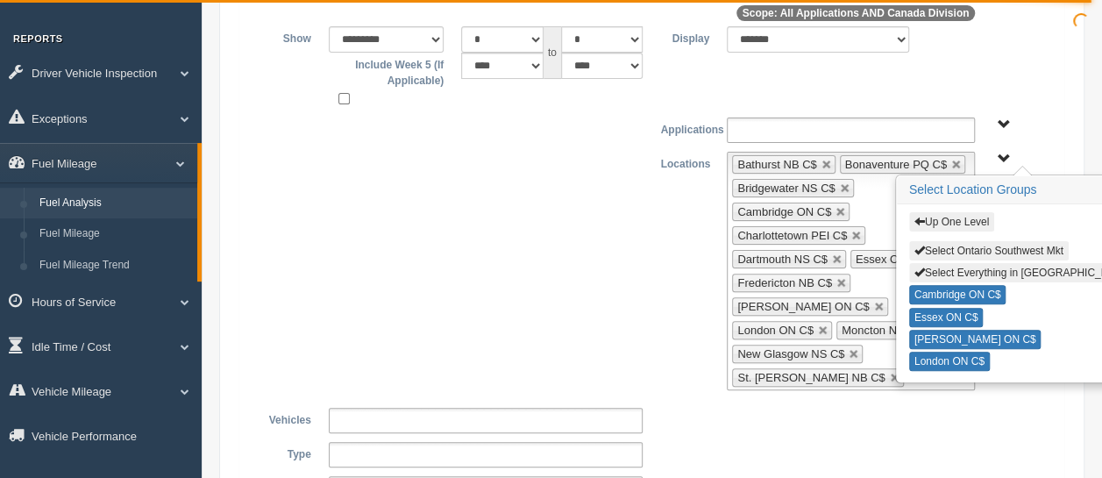
click at [969, 219] on button "Up One Level" at bounding box center [951, 221] width 85 height 19
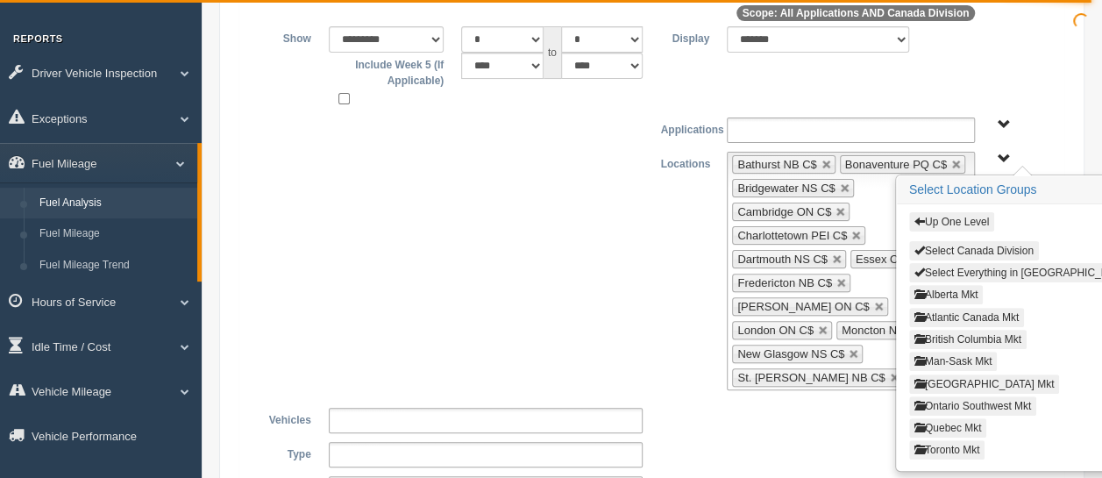
click at [958, 421] on button "Quebec Mkt" at bounding box center [948, 427] width 78 height 19
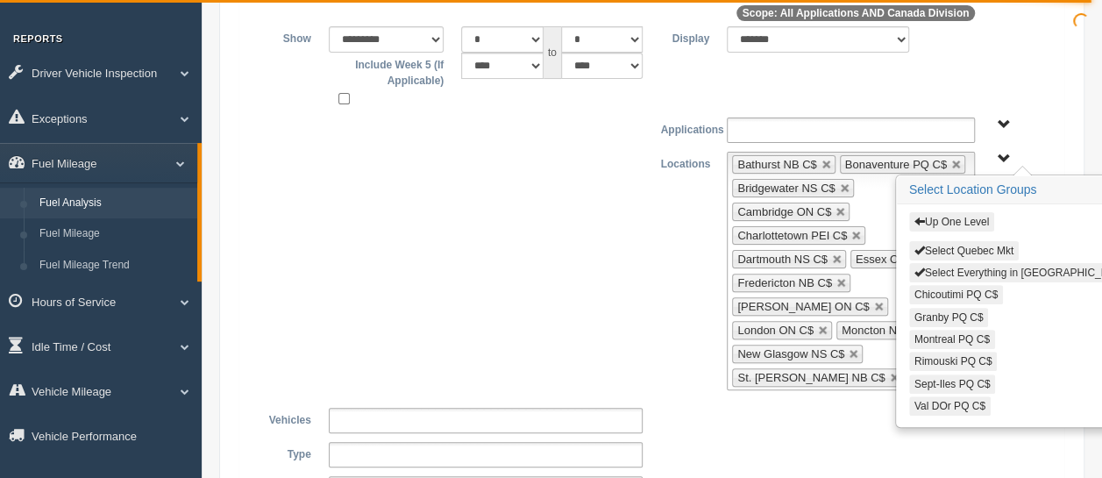
click at [1015, 272] on button "Select Everything in Quebec Mkt" at bounding box center [1032, 272] width 246 height 19
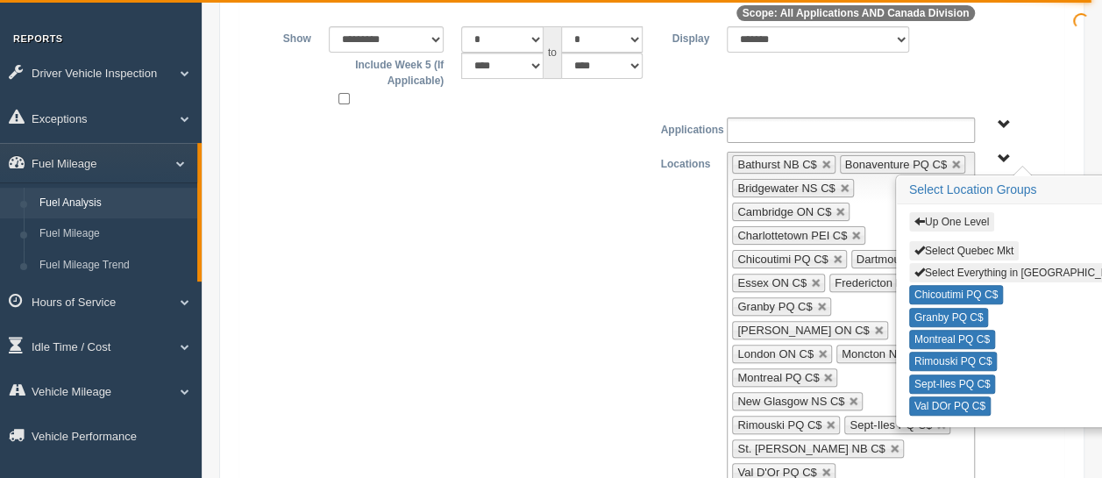
click at [970, 216] on button "Up One Level" at bounding box center [951, 221] width 85 height 19
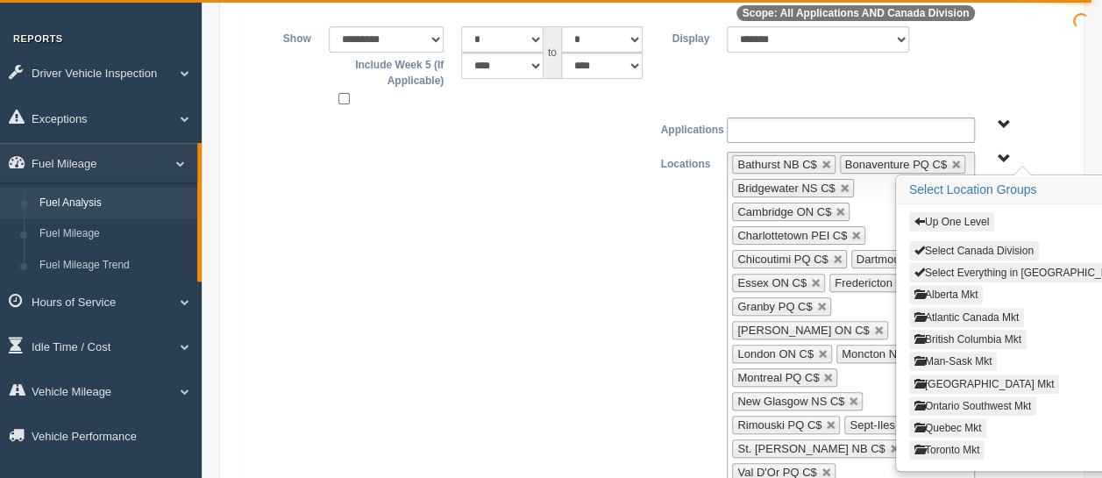
click at [958, 446] on button "Toronto Mkt" at bounding box center [947, 449] width 76 height 19
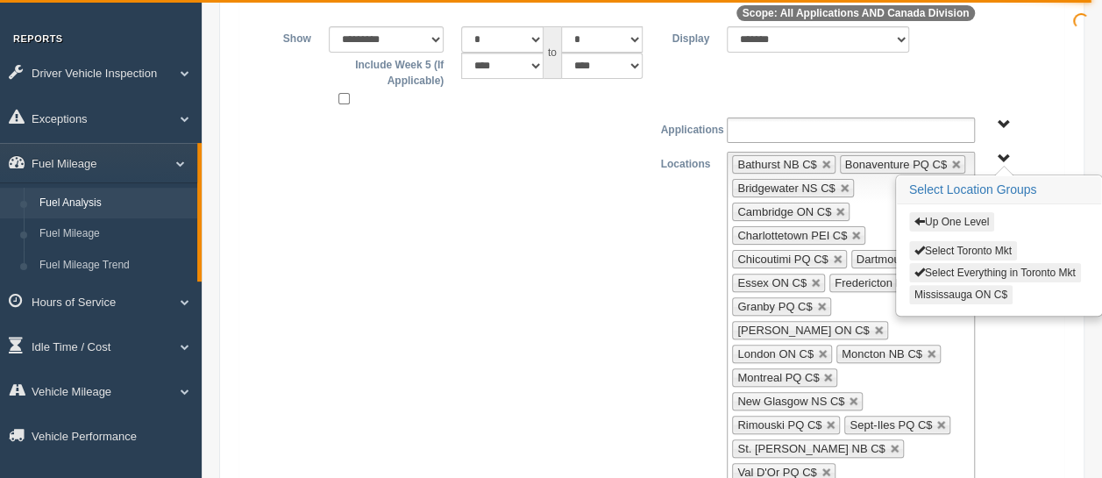
click at [961, 286] on button "Mississauga ON C$" at bounding box center [960, 294] width 103 height 19
click at [612, 268] on div "**********" at bounding box center [651, 318] width 797 height 333
click at [624, 282] on div "**********" at bounding box center [651, 318] width 797 height 333
click at [950, 285] on button "Mississauga ON C$" at bounding box center [960, 294] width 103 height 19
click at [967, 285] on button "Mississauga ON C$" at bounding box center [960, 294] width 103 height 19
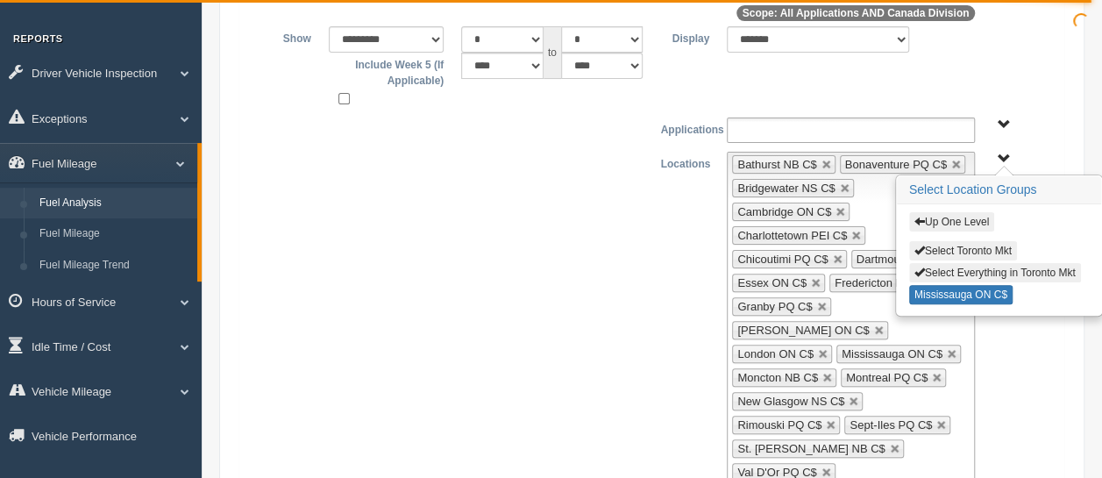
click at [535, 291] on div "**********" at bounding box center [651, 318] width 797 height 333
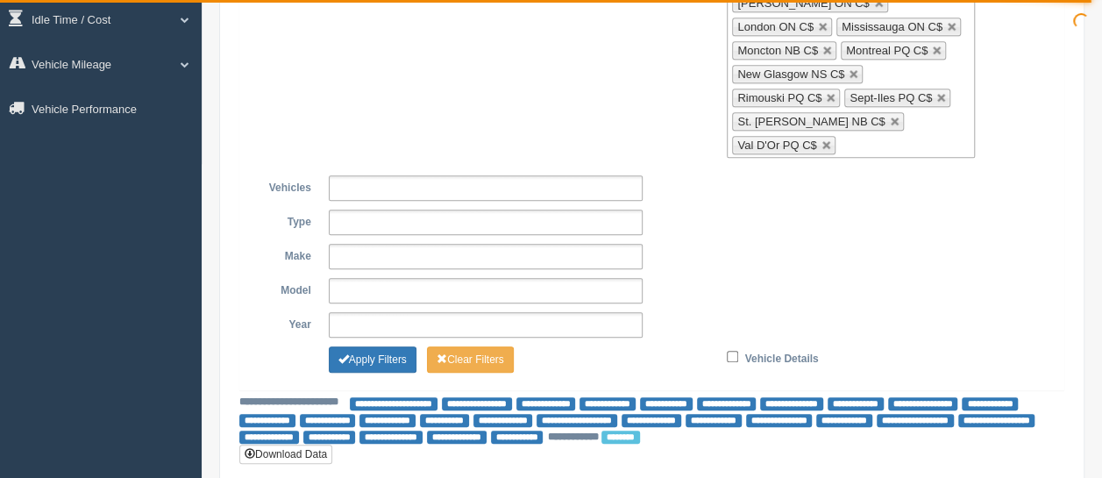
scroll to position [491, 0]
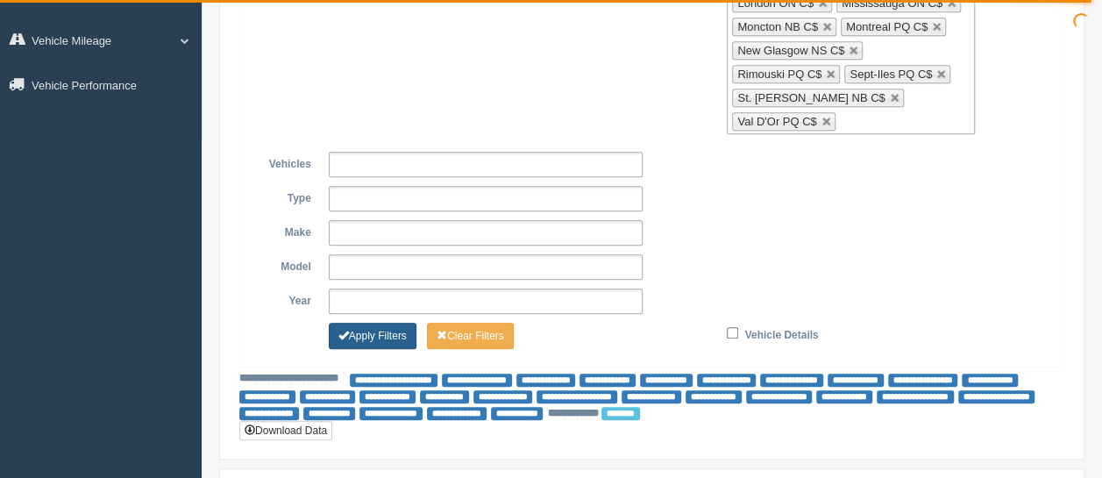
click at [395, 323] on button "Apply Filters" at bounding box center [373, 336] width 88 height 26
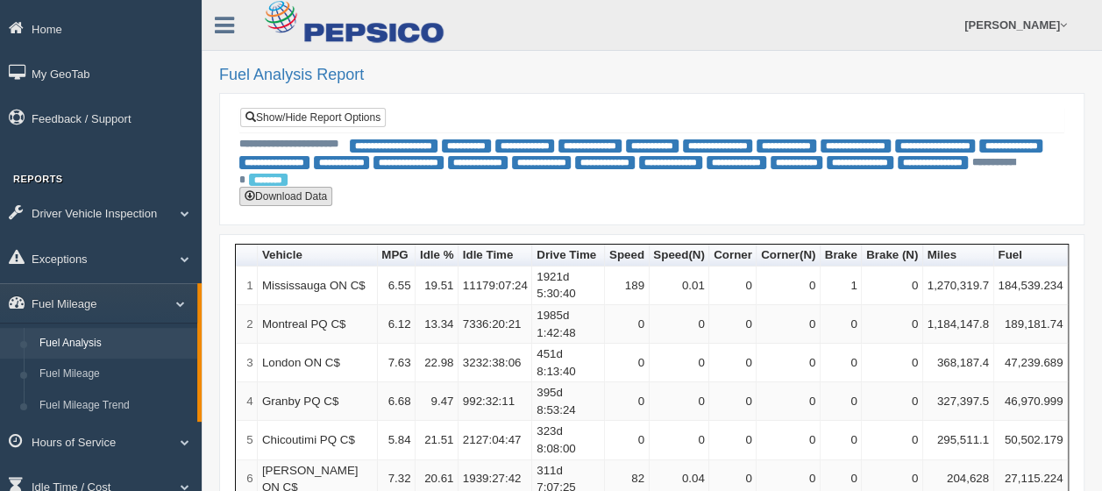
click at [286, 195] on button "Download Data" at bounding box center [285, 196] width 93 height 19
